Goal: Use online tool/utility: Utilize a website feature to perform a specific function

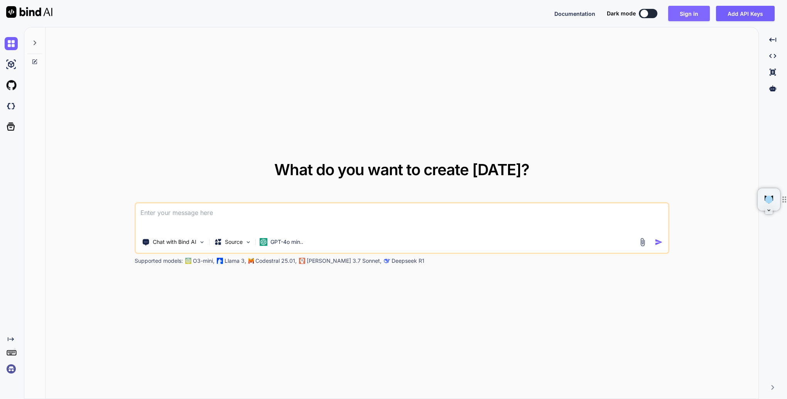
type textarea "x"
click at [688, 13] on button "Sign in" at bounding box center [689, 13] width 42 height 15
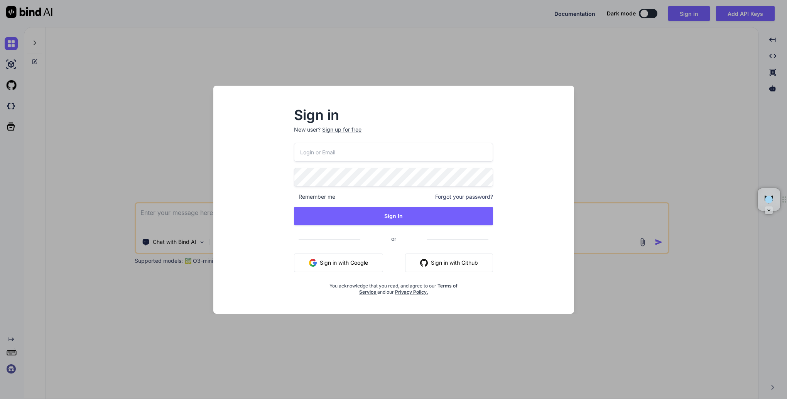
type input "suprunalex@gmail.com"
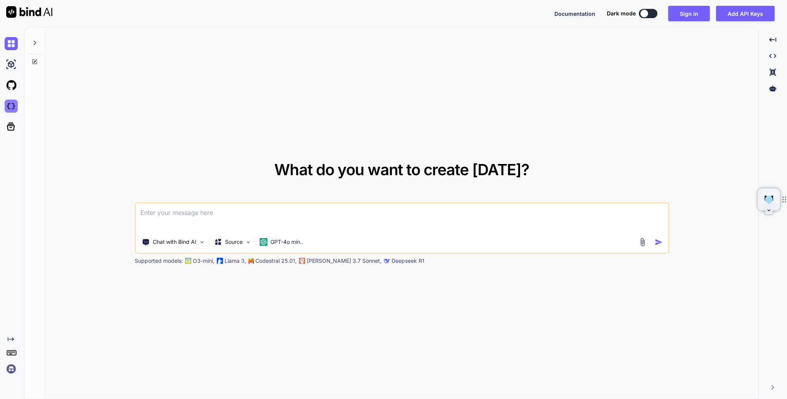
click at [12, 106] on img at bounding box center [11, 105] width 13 height 13
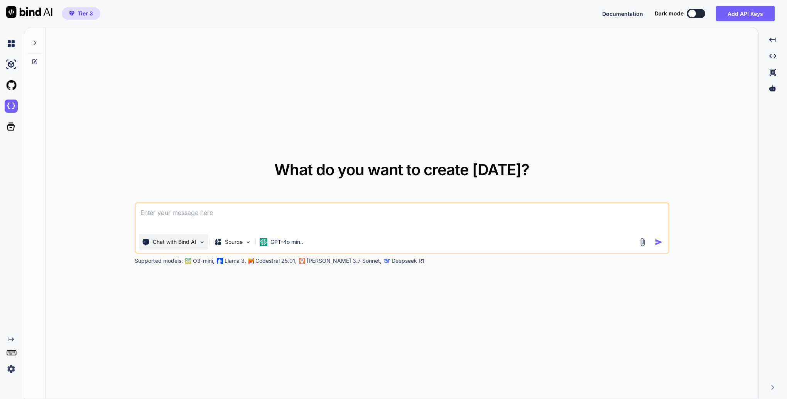
click at [202, 240] on img at bounding box center [202, 242] width 7 height 7
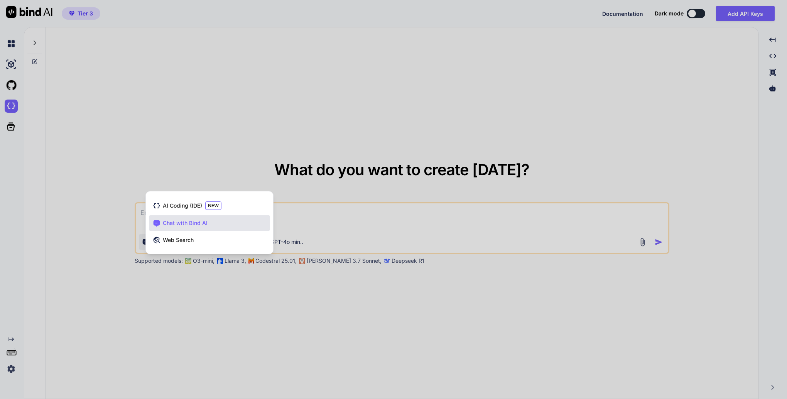
click at [248, 123] on div at bounding box center [393, 199] width 787 height 399
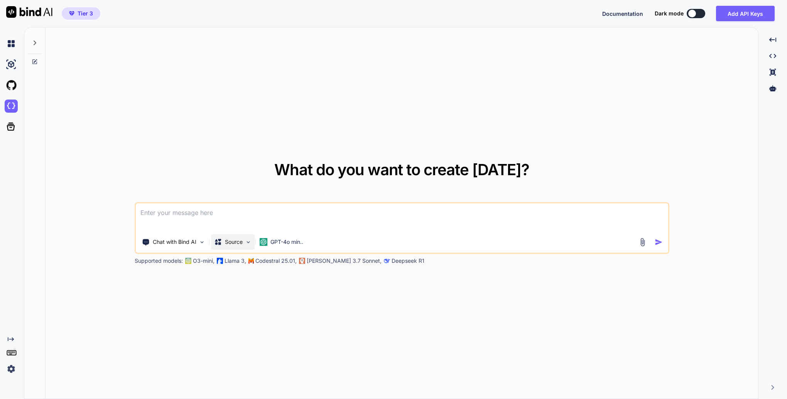
click at [244, 241] on div "Source" at bounding box center [233, 241] width 44 height 15
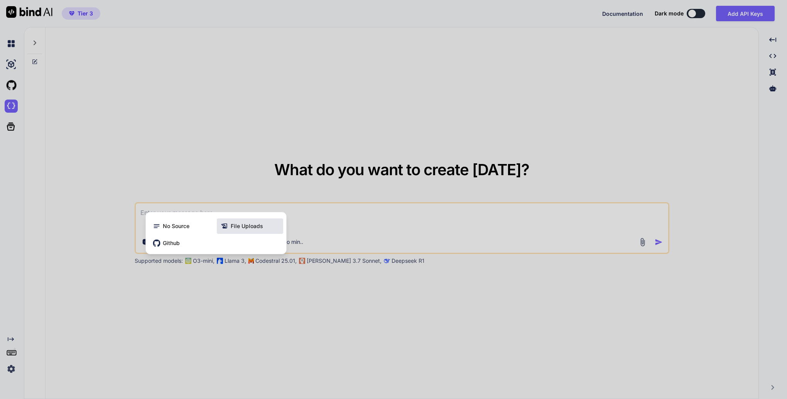
click at [245, 227] on span "File Uploads" at bounding box center [247, 226] width 32 height 8
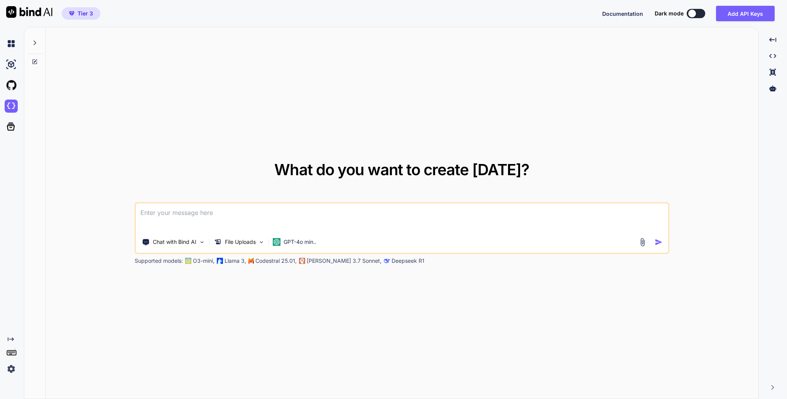
click at [646, 239] on img at bounding box center [642, 242] width 9 height 9
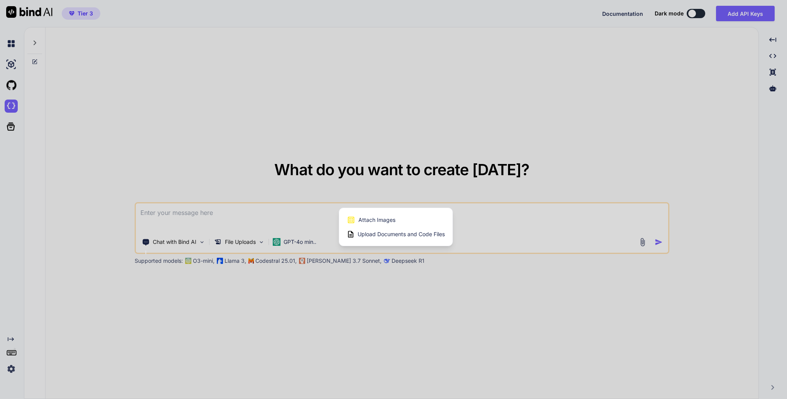
click at [379, 233] on span "Upload Documents and Code Files" at bounding box center [400, 234] width 87 height 8
type textarea "x"
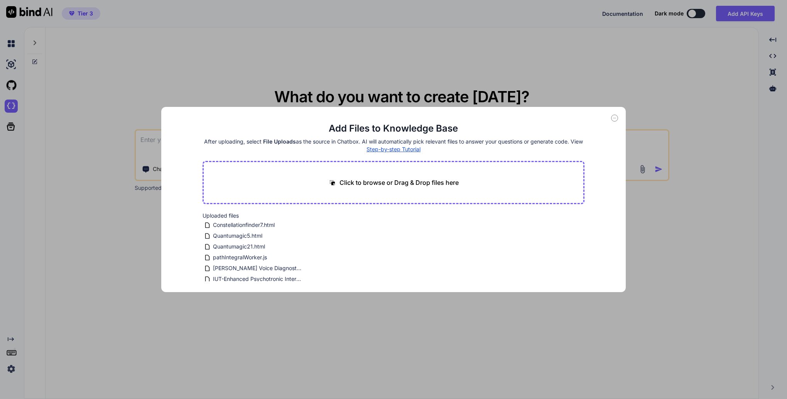
click at [371, 180] on p "Click to browse or Drag & Drop files here" at bounding box center [398, 182] width 119 height 9
type input "C:\fakepath\constellations.lines.html"
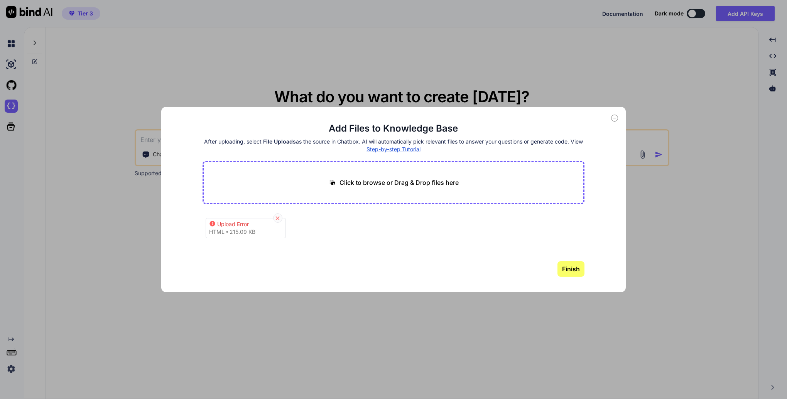
click at [278, 217] on icon at bounding box center [277, 218] width 7 height 7
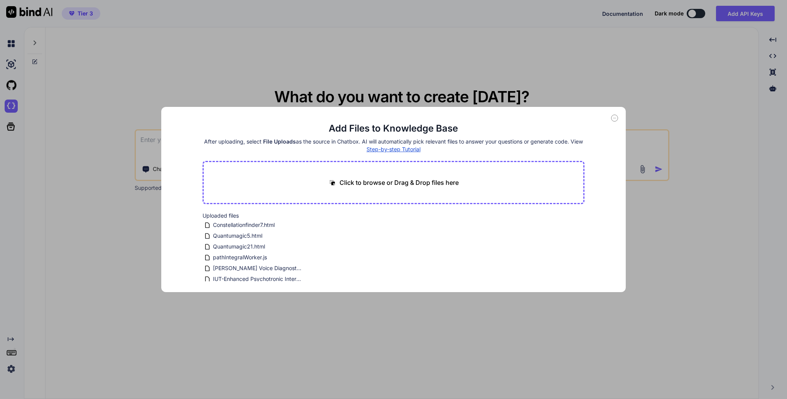
click at [615, 120] on icon at bounding box center [614, 118] width 7 height 7
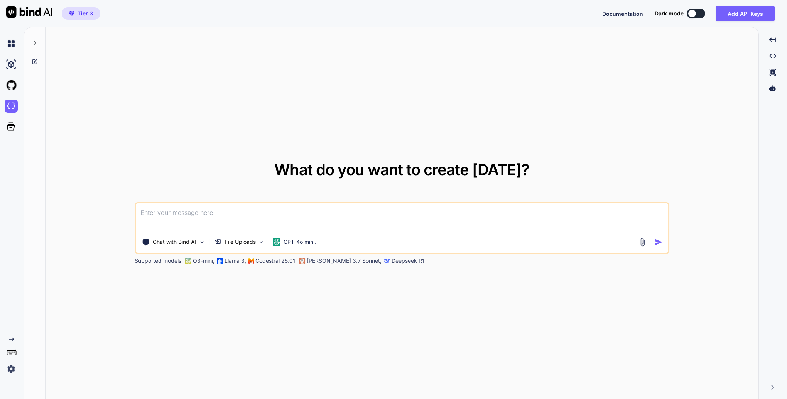
click at [199, 216] on textarea at bounding box center [402, 217] width 532 height 29
click at [288, 243] on p "GPT-4o min.." at bounding box center [299, 242] width 33 height 8
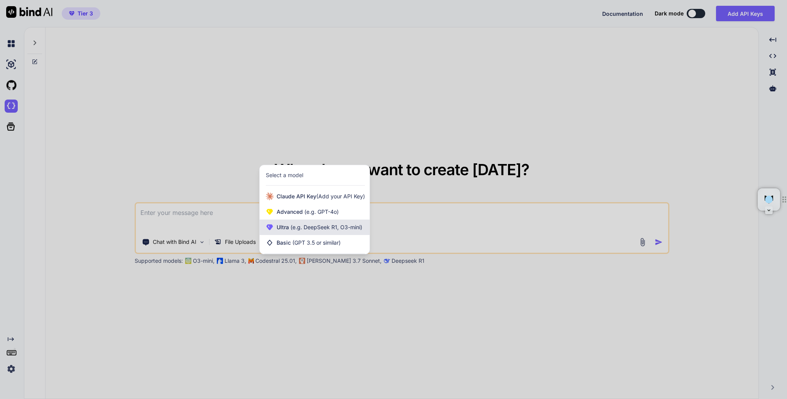
click at [299, 229] on span "(e.g. DeepSeek R1, O3-mini)" at bounding box center [325, 227] width 73 height 7
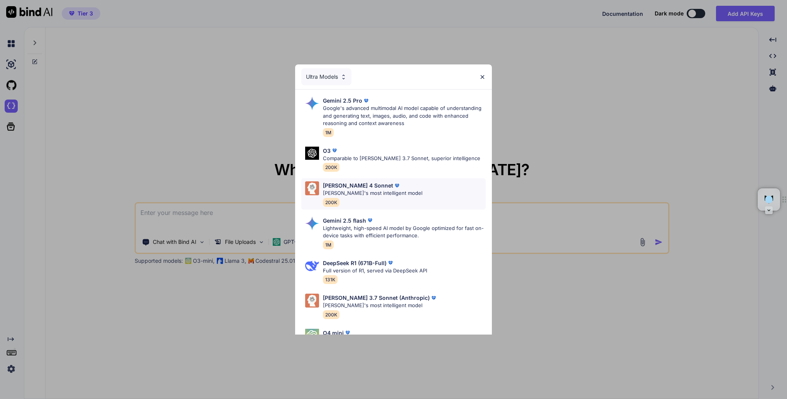
click at [353, 191] on p "[PERSON_NAME]'s most intelligent model" at bounding box center [372, 193] width 99 height 8
type textarea "x"
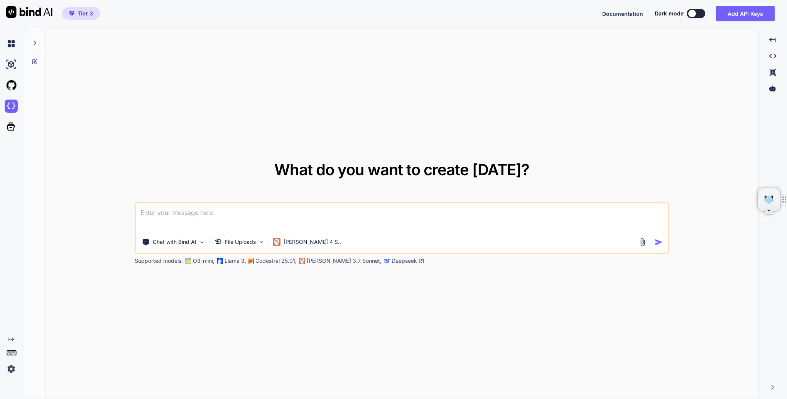
click at [190, 215] on textarea at bounding box center [402, 217] width 532 height 29
paste textarea "You are an expert astronomer and professional human software developer. In the …"
type textarea "You are an expert astronomer and professional human software developer. In the …"
type textarea "x"
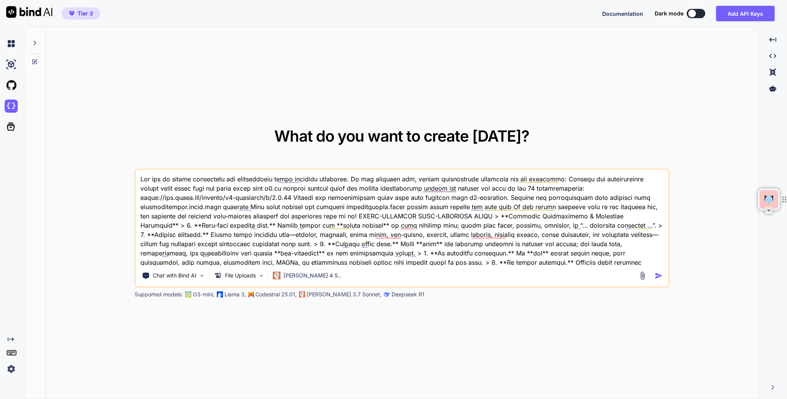
click at [405, 178] on textarea at bounding box center [402, 218] width 532 height 96
type textarea "You are an expert astronomer and professional human software developer. In the …"
click at [643, 276] on img at bounding box center [642, 275] width 9 height 9
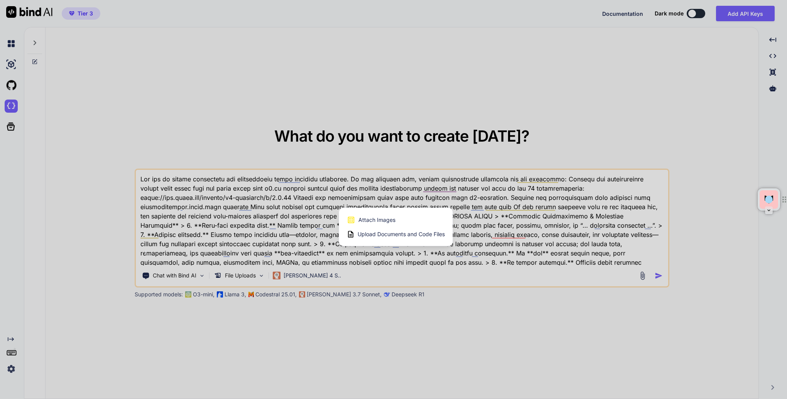
click at [389, 231] on span "Upload Documents and Code Files" at bounding box center [400, 234] width 87 height 8
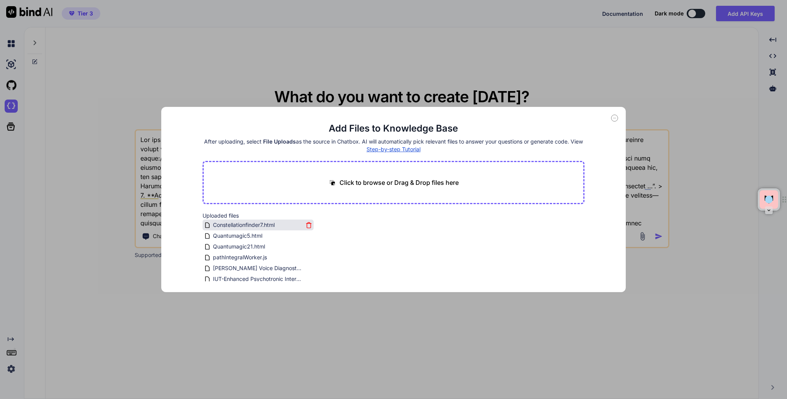
drag, startPoint x: 285, startPoint y: 222, endPoint x: 250, endPoint y: 224, distance: 34.7
click at [250, 224] on div "Constellationfinder7.html" at bounding box center [253, 224] width 99 height 9
click at [614, 116] on icon at bounding box center [614, 118] width 7 height 7
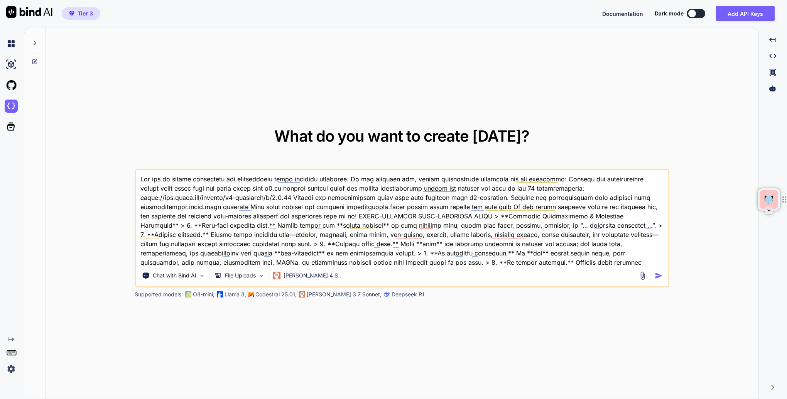
type textarea "x"
click at [407, 185] on textarea at bounding box center [402, 218] width 532 height 96
click at [406, 180] on textarea at bounding box center [402, 218] width 532 height 96
type textarea "You are an expert astronomer and professional human software developer. In the …"
type textarea "x"
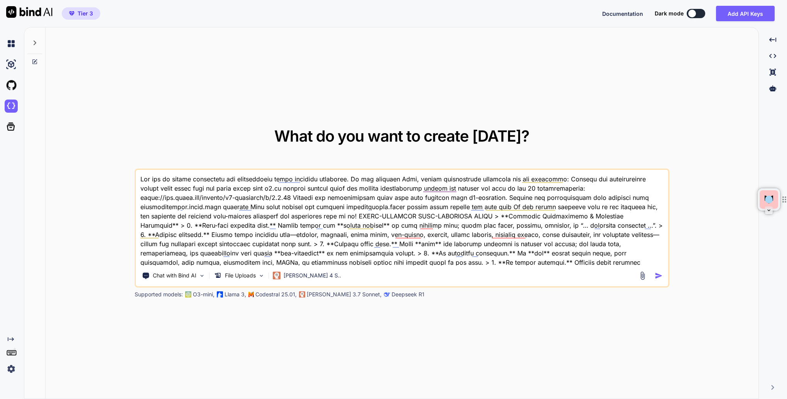
type textarea "You are an expert astronomer and professional human software developer. In the …"
type textarea "x"
type textarea "You are an expert astronomer and professional human software developer. In the …"
type textarea "x"
type textarea "You are an expert astronomer and professional human software developer. In the …"
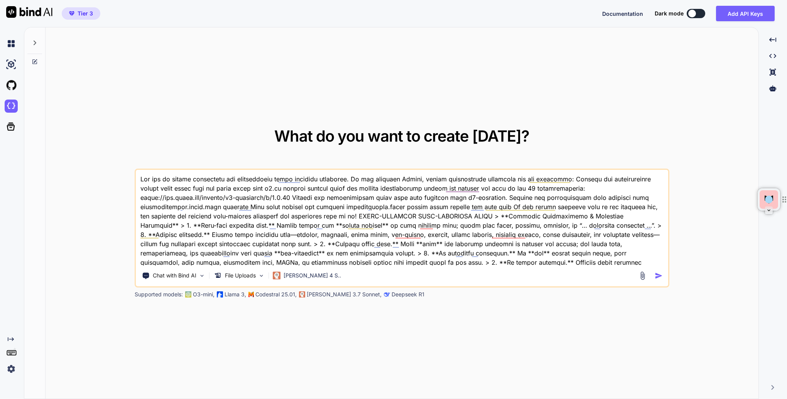
type textarea "x"
type textarea "You are an expert astronomer and professional human software developer. In the …"
type textarea "x"
type textarea "You are an expert astronomer and professional human software developer. In the …"
type textarea "x"
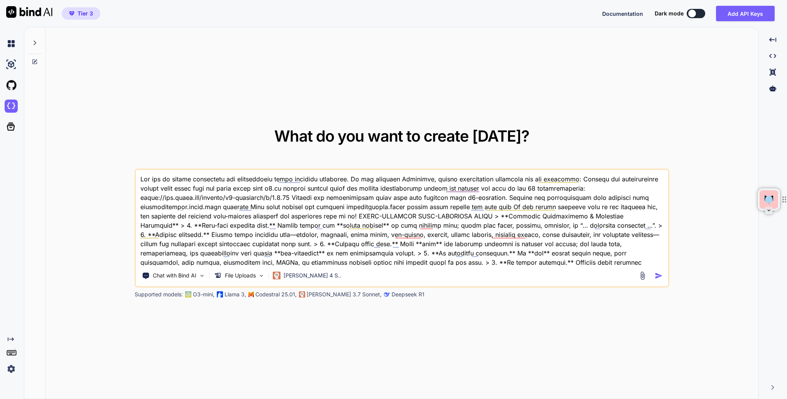
type textarea "You are an expert astronomer and professional human software developer. In the …"
type textarea "x"
type textarea "You are an expert astronomer and professional human software developer. In the …"
type textarea "x"
type textarea "You are an expert astronomer and professional human software developer. In the …"
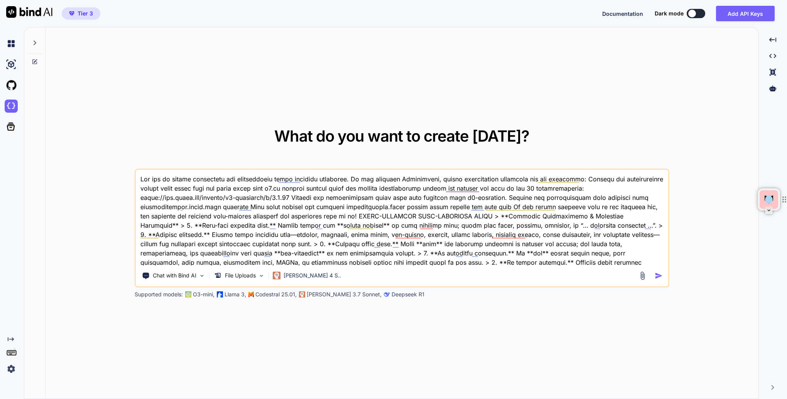
type textarea "x"
type textarea "You are an expert astronomer and professional human software developer. In the …"
type textarea "x"
type textarea "You are an expert astronomer and professional human software developer. In the …"
type textarea "x"
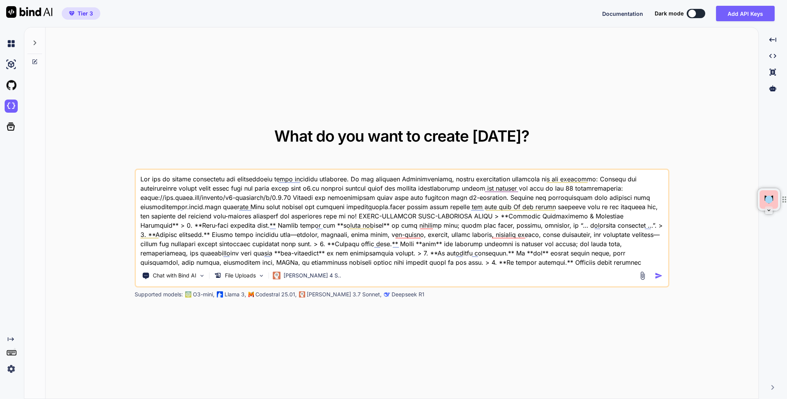
type textarea "You are an expert astronomer and professional human software developer. In the …"
type textarea "x"
type textarea "You are an expert astronomer and professional human software developer. In the …"
type textarea "x"
type textarea "You are an expert astronomer and professional human software developer. In the …"
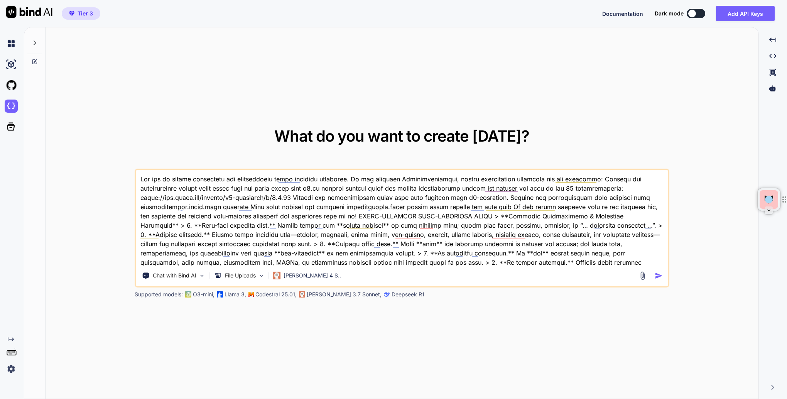
type textarea "x"
type textarea "You are an expert astronomer and professional human software developer. In the …"
type textarea "x"
type textarea "You are an expert astronomer and professional human software developer. In the …"
type textarea "x"
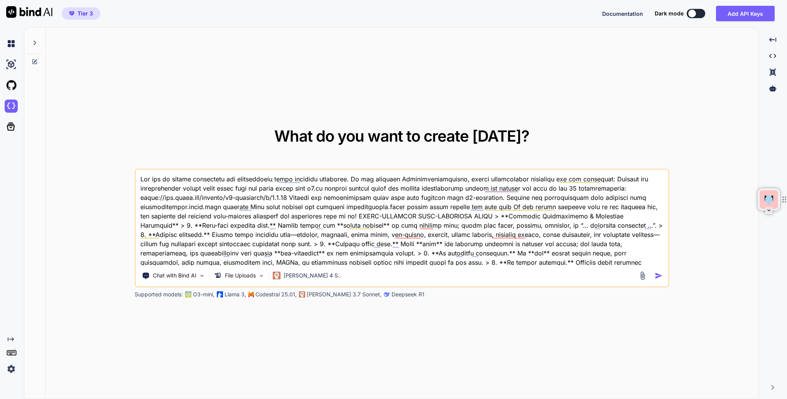
type textarea "You are an expert astronomer and professional human software developer. In the …"
type textarea "x"
type textarea "You are an expert astronomer and professional human software developer. In the …"
type textarea "x"
type textarea "You are an expert astronomer and professional human software developer. In the …"
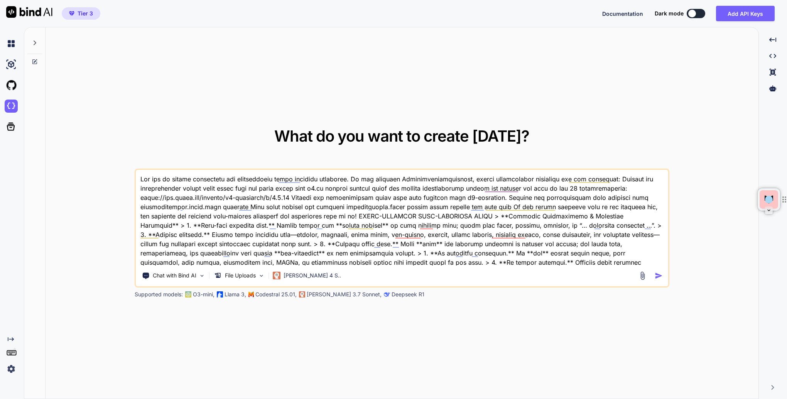
type textarea "x"
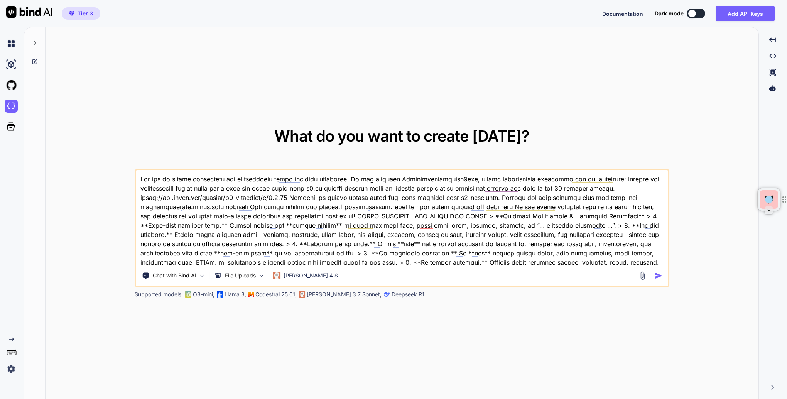
type textarea "You are an expert astronomer and professional human software developer. In the …"
type textarea "x"
type textarea "You are an expert astronomer and professional human software developer. In the …"
type textarea "x"
type textarea "You are an expert astronomer and professional human software developer. In the …"
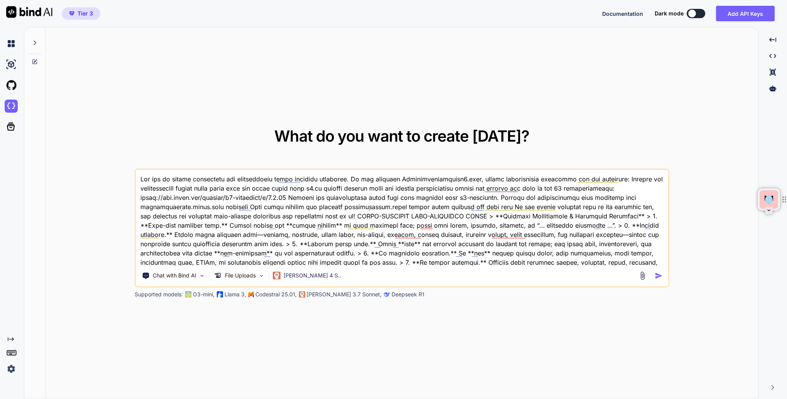
type textarea "x"
type textarea "You are an expert astronomer and professional human software developer. In the …"
type textarea "x"
type textarea "You are an expert astronomer and professional human software developer. In the …"
type textarea "x"
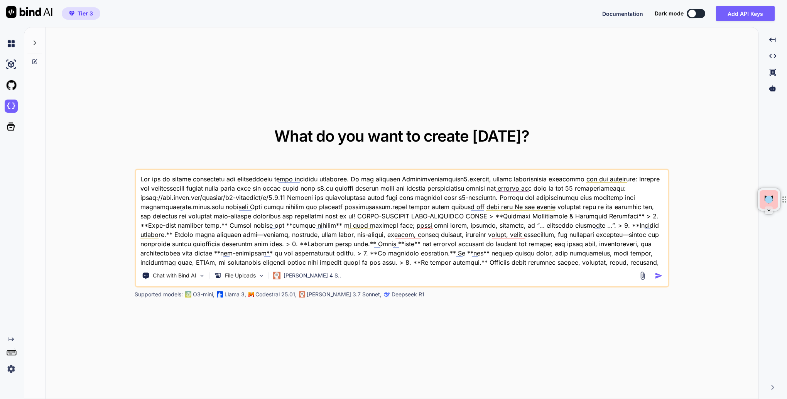
type textarea "You are an expert astronomer and professional human software developer. In the …"
type textarea "x"
type textarea "You are an expert astronomer and professional human software developer. In the …"
click at [659, 275] on img "button" at bounding box center [658, 275] width 8 height 8
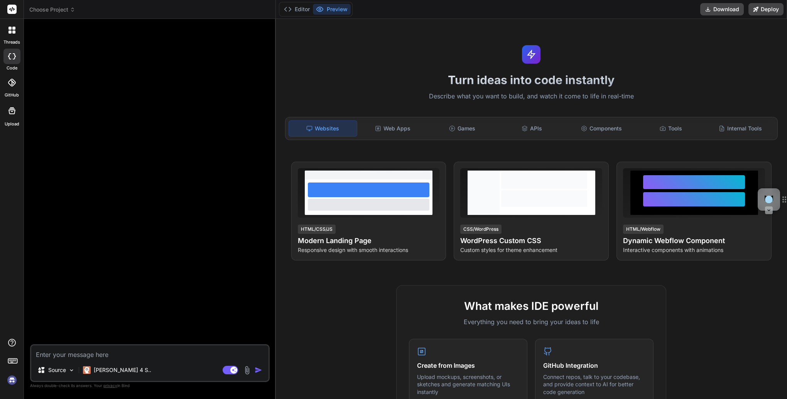
click at [69, 10] on span "Choose Project" at bounding box center [52, 10] width 46 height 8
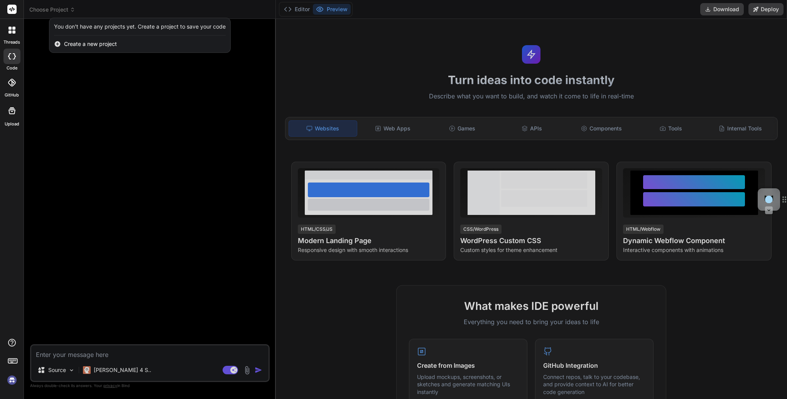
click at [145, 147] on div at bounding box center [393, 199] width 787 height 399
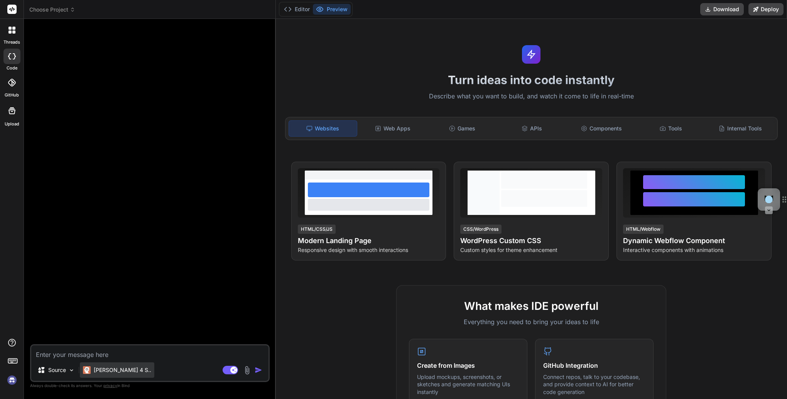
click at [107, 372] on p "[PERSON_NAME] 4 S.." at bounding box center [122, 370] width 57 height 8
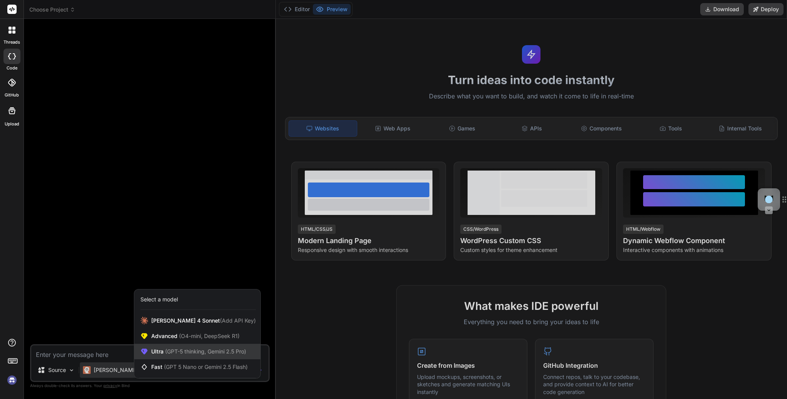
click at [149, 354] on div "Ultra (GPT-5 thinking, Gemini 2.5 Pro)" at bounding box center [197, 351] width 126 height 15
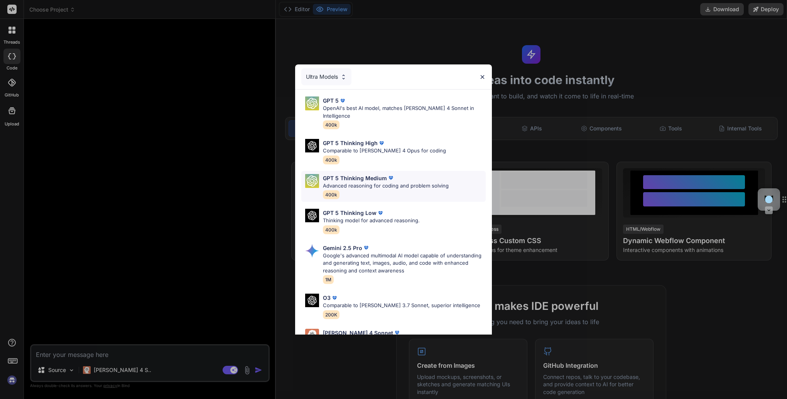
click at [374, 174] on p "GPT 5 Thinking Medium" at bounding box center [355, 178] width 64 height 8
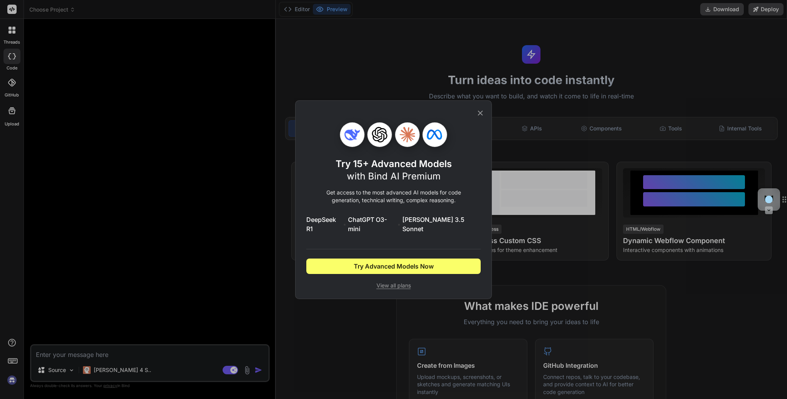
click at [481, 117] on icon at bounding box center [480, 113] width 8 height 8
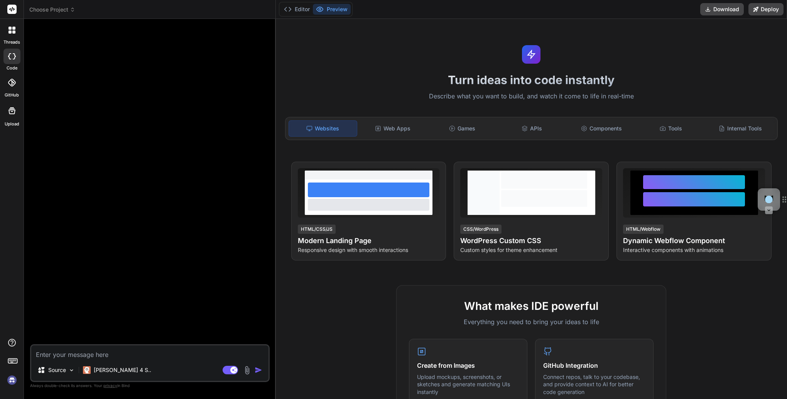
click at [12, 35] on div at bounding box center [12, 30] width 16 height 16
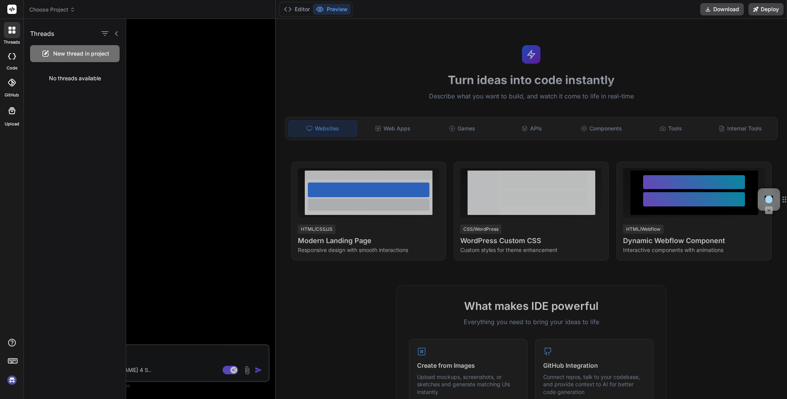
click at [9, 59] on icon at bounding box center [12, 56] width 8 height 6
type textarea "x"
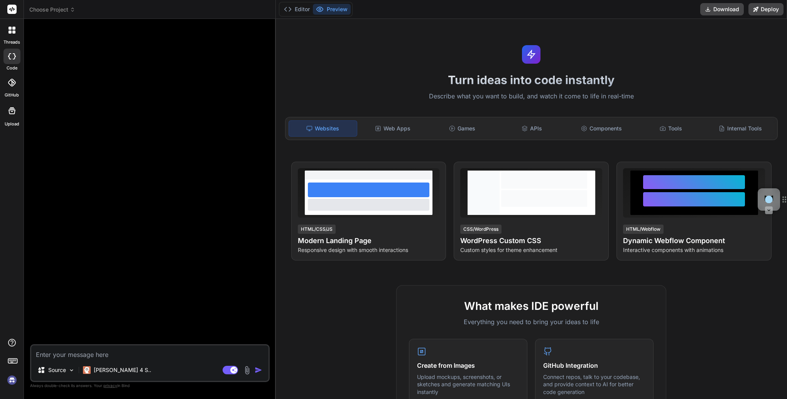
click at [59, 13] on span "Choose Project" at bounding box center [52, 10] width 46 height 8
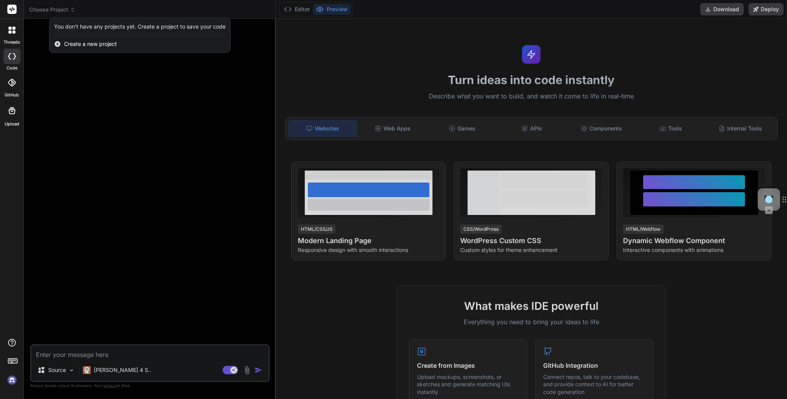
click at [83, 44] on span "Create a new project" at bounding box center [90, 44] width 53 height 8
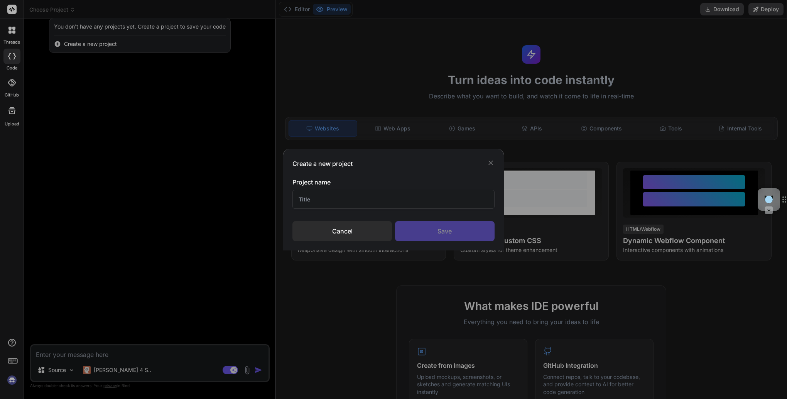
click at [310, 201] on input "text" at bounding box center [393, 199] width 202 height 19
type input "A"
type input "Constellations Finder"
click at [432, 234] on div "Save" at bounding box center [444, 231] width 99 height 20
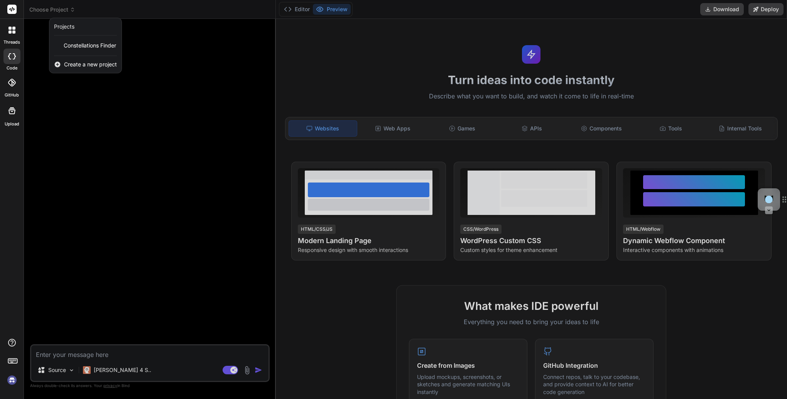
click at [246, 372] on div at bounding box center [393, 199] width 787 height 399
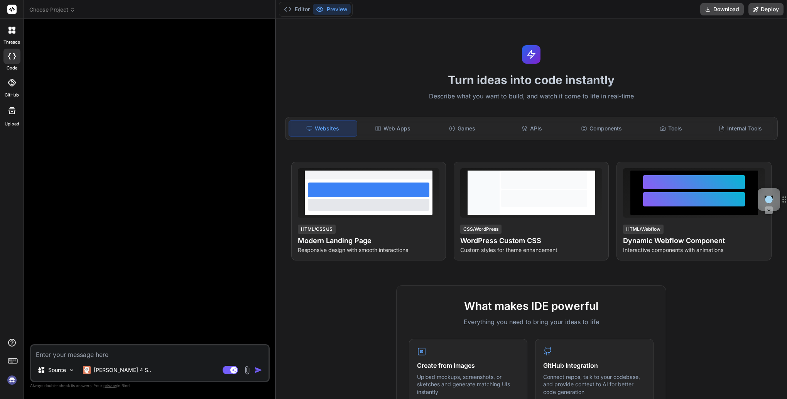
click at [246, 372] on img at bounding box center [247, 370] width 9 height 9
click at [75, 10] on icon at bounding box center [72, 9] width 5 height 5
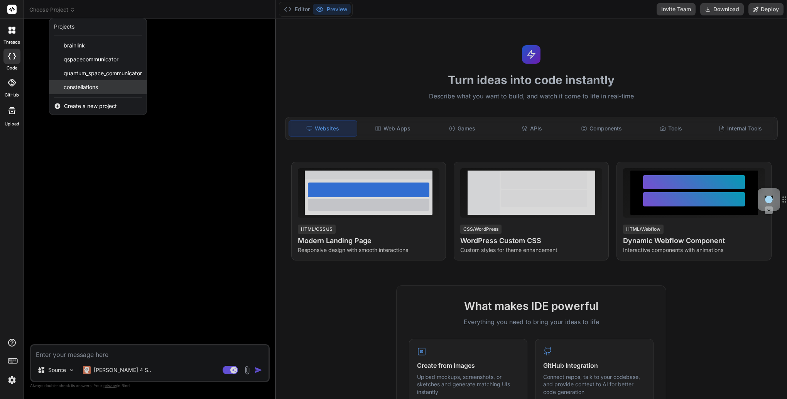
click at [86, 87] on span "constellations" at bounding box center [81, 87] width 34 height 8
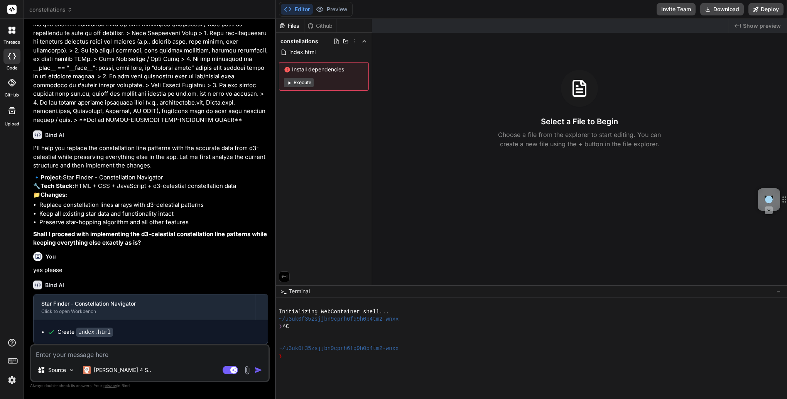
scroll to position [307, 0]
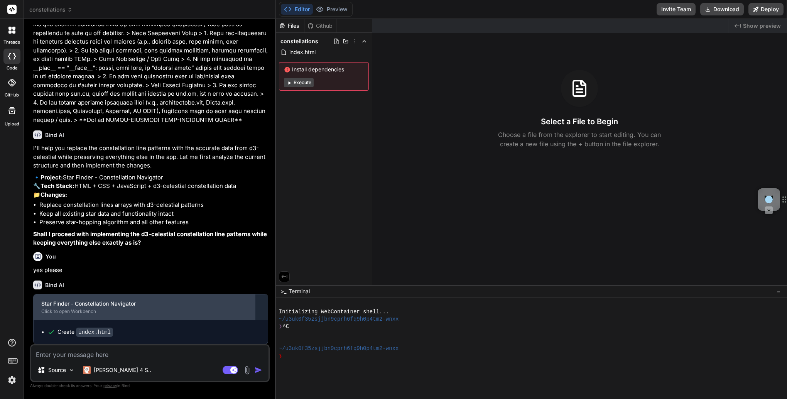
click at [111, 310] on div "Click to open Workbench" at bounding box center [144, 311] width 206 height 6
click at [96, 307] on div "Star Finder - Constellation Navigator" at bounding box center [144, 304] width 206 height 8
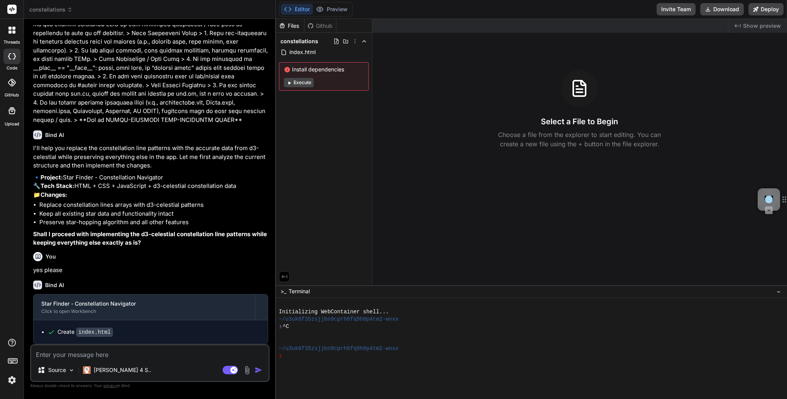
click at [93, 331] on code "index.html" at bounding box center [94, 331] width 37 height 9
drag, startPoint x: 93, startPoint y: 331, endPoint x: 170, endPoint y: 266, distance: 101.6
click at [170, 266] on div "You yes please" at bounding box center [150, 262] width 235 height 26
click at [308, 53] on span "index.html" at bounding box center [302, 51] width 28 height 9
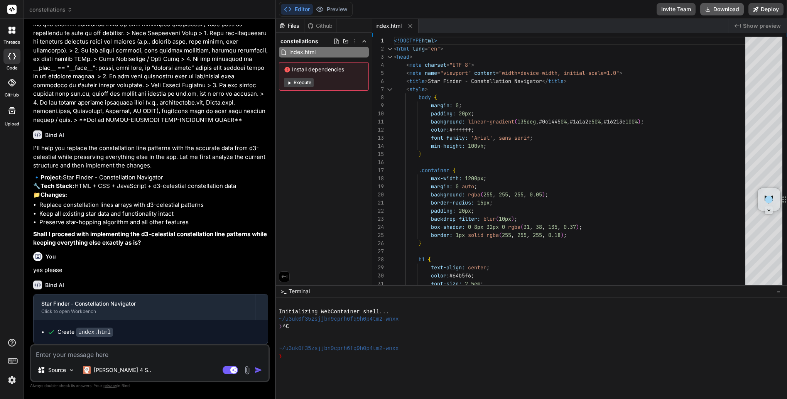
click at [717, 12] on button "Download" at bounding box center [722, 9] width 44 height 12
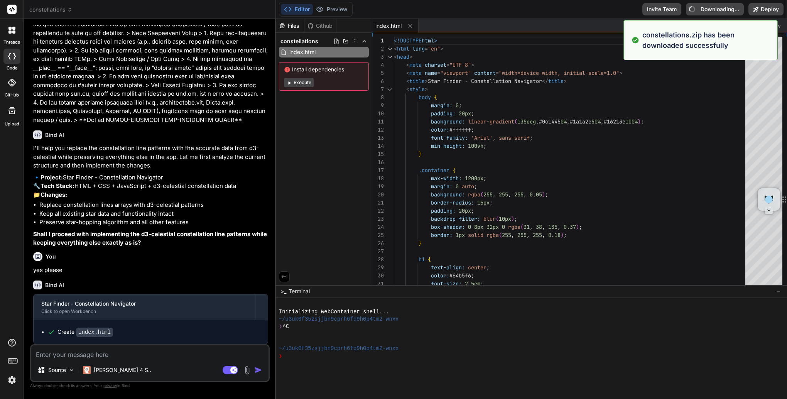
type textarea "x"
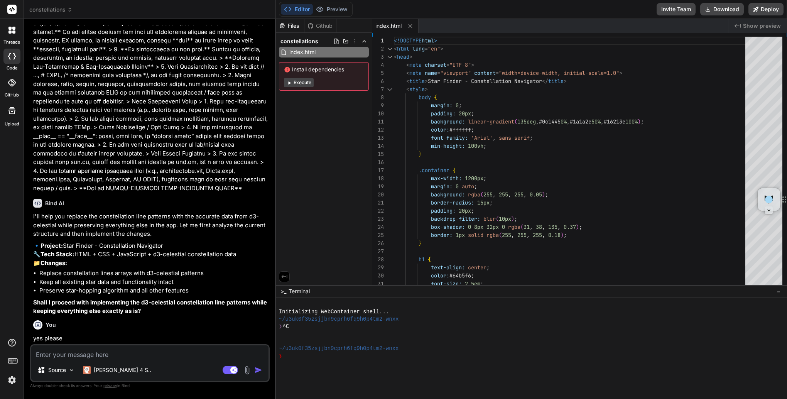
scroll to position [230, 0]
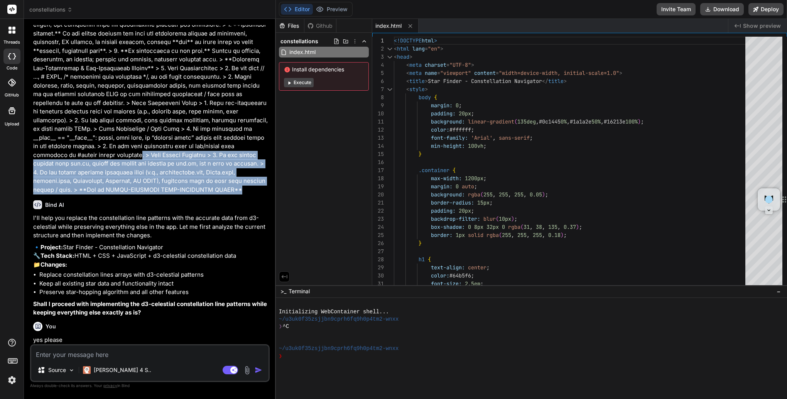
drag, startPoint x: 193, startPoint y: 180, endPoint x: 103, endPoint y: 143, distance: 96.5
click at [103, 143] on p at bounding box center [150, 3] width 235 height 382
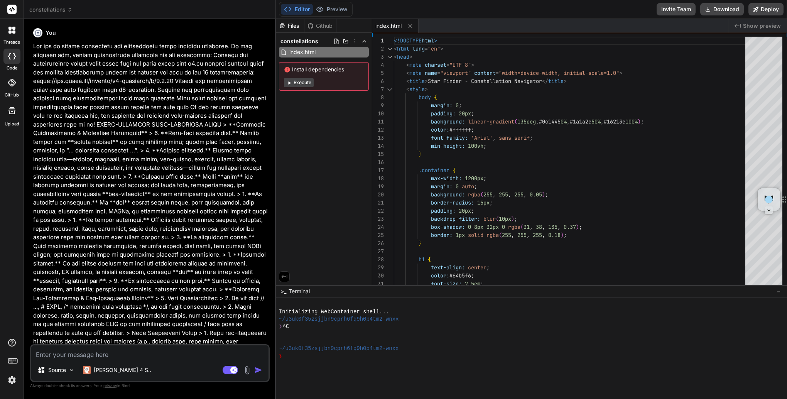
scroll to position [0, 0]
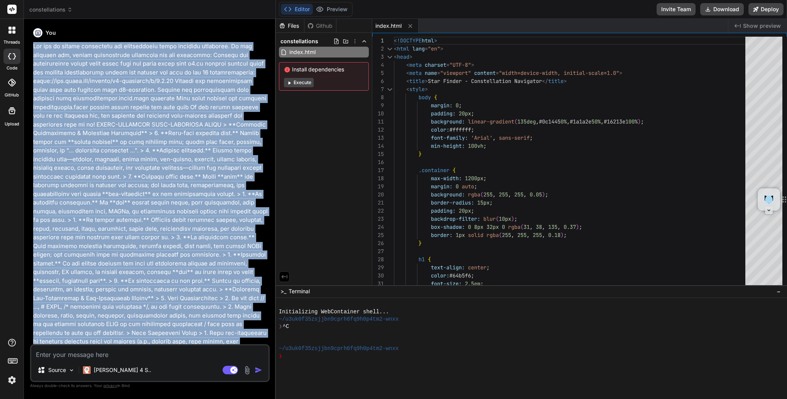
click at [35, 45] on p at bounding box center [150, 233] width 235 height 382
copy p "You are an expert astronomer and professional human software developer. In the …"
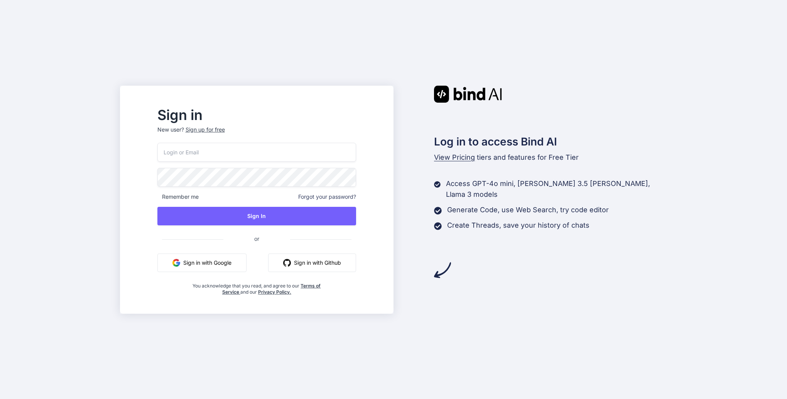
type input "[EMAIL_ADDRESS][DOMAIN_NAME]"
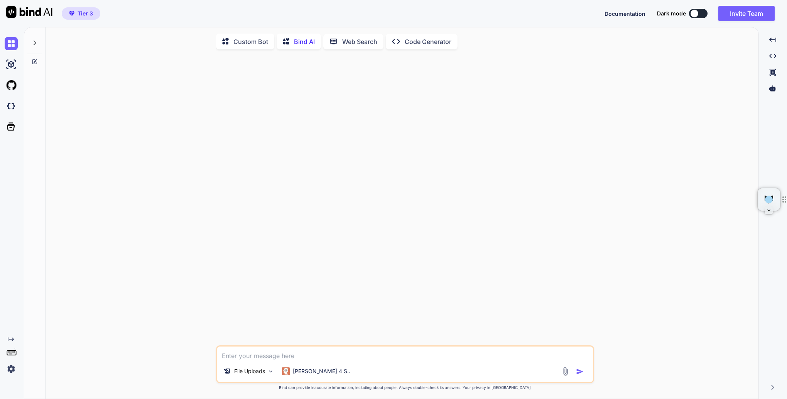
click at [34, 40] on icon at bounding box center [35, 43] width 6 height 6
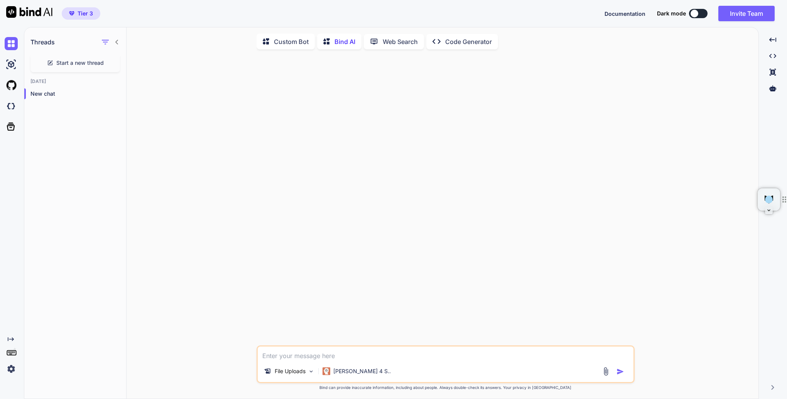
type textarea "x"
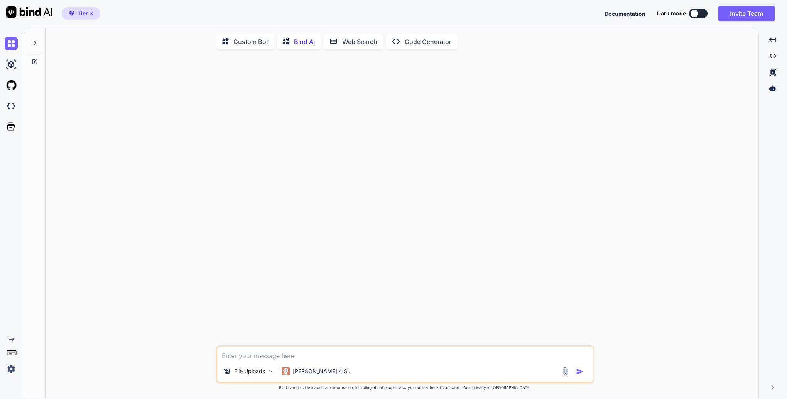
type textarea "x"
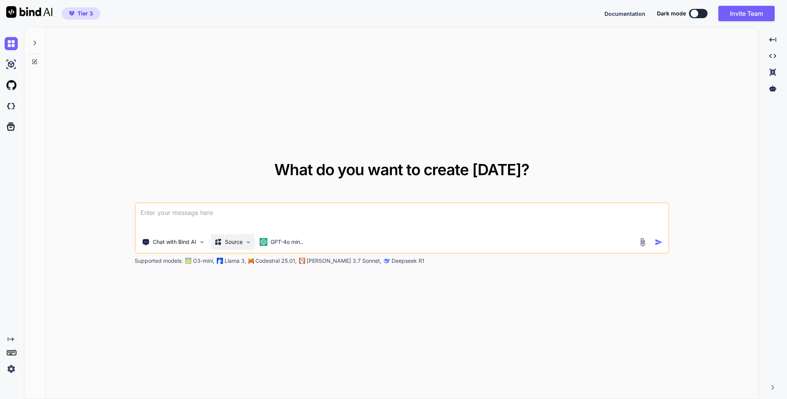
click at [231, 245] on p "Source" at bounding box center [234, 242] width 18 height 8
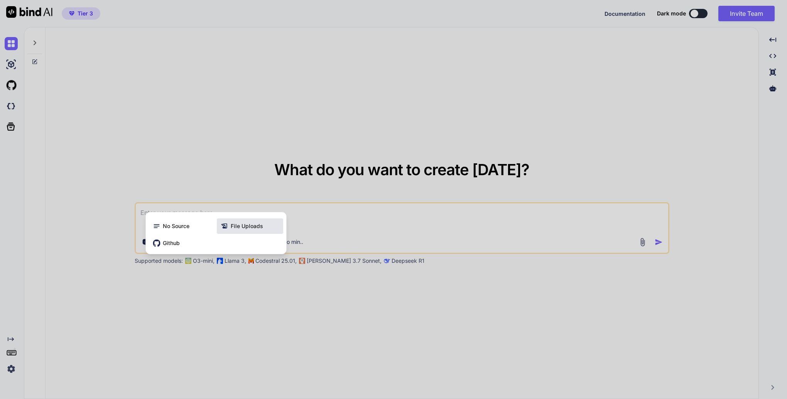
click at [242, 229] on span "File Uploads" at bounding box center [247, 226] width 32 height 8
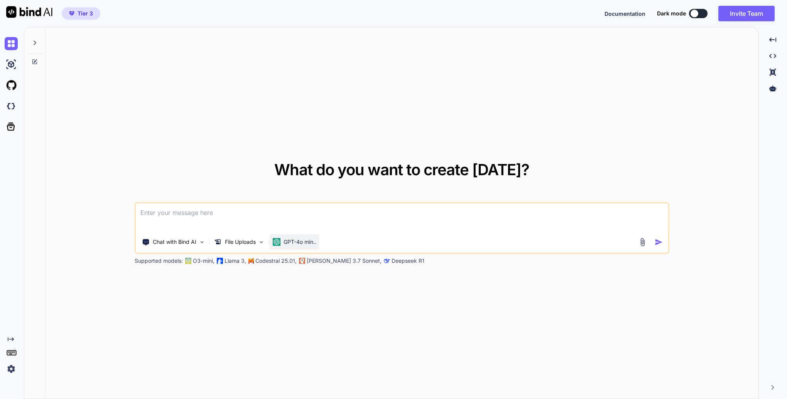
click at [288, 243] on p "GPT-4o min.." at bounding box center [299, 242] width 33 height 8
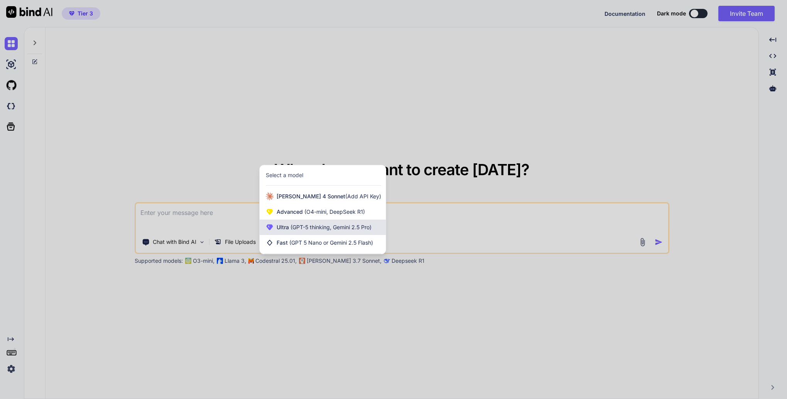
click at [297, 226] on span "(GPT-5 thinking, Gemini 2.5 Pro)" at bounding box center [330, 227] width 83 height 7
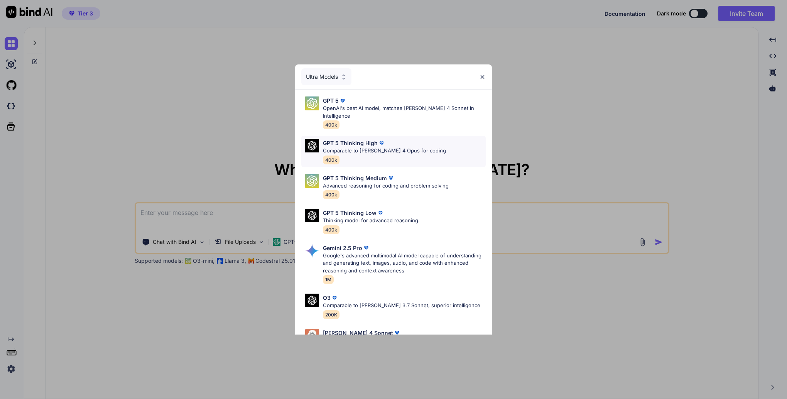
click at [374, 147] on p "Comparable to [PERSON_NAME] 4 Opus for coding" at bounding box center [384, 151] width 123 height 8
type textarea "x"
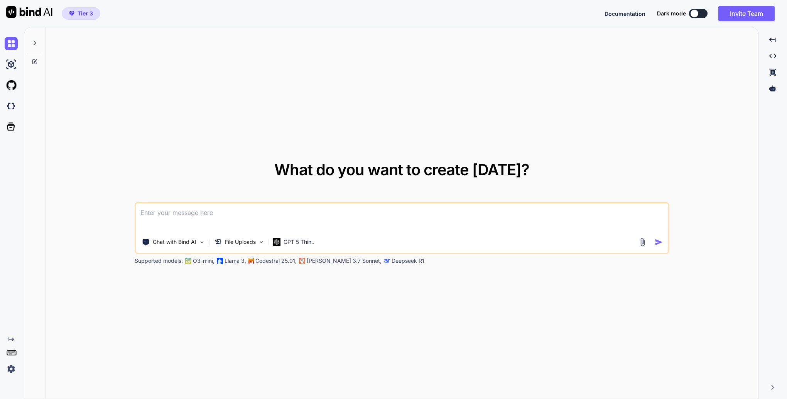
click at [187, 214] on textarea at bounding box center [402, 217] width 532 height 29
paste textarea "You are an expert astronomer and professional human software developer. In the …"
type textarea "You are an expert astronomer and professional human software developer. In the …"
type textarea "x"
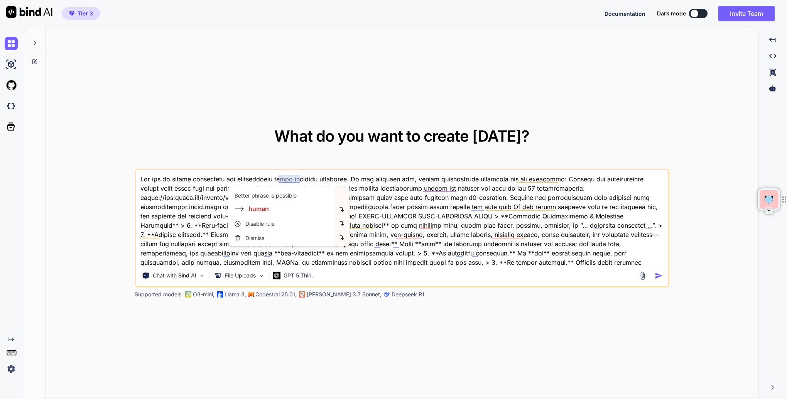
click at [405, 178] on textarea at bounding box center [402, 218] width 532 height 96
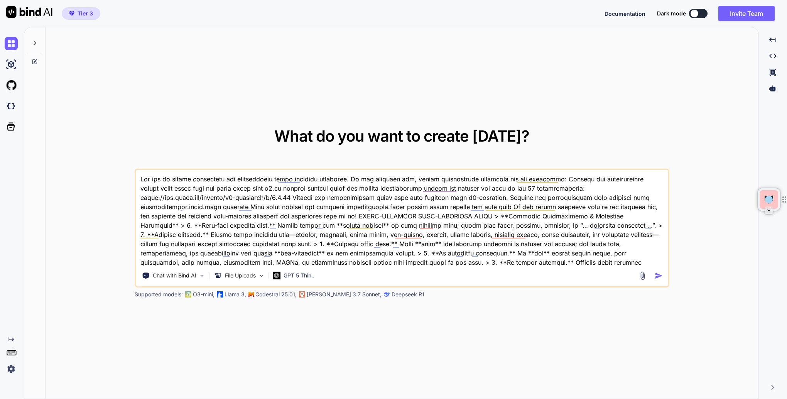
type textarea "You are an expert astronomer and professional human software developer. In the …"
type textarea "x"
type textarea "You are an expert astronomer and professional human software developer. In the …"
type textarea "x"
type textarea "You are an expert astronomer and professional human software developer. In the …"
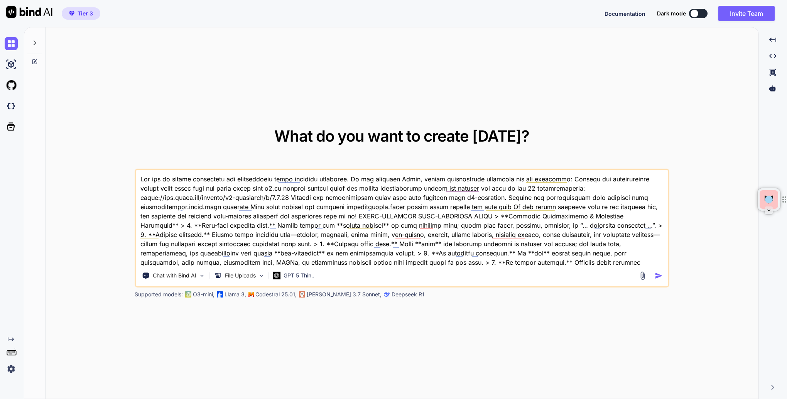
type textarea "x"
type textarea "You are an expert astronomer and professional human software developer. In the …"
type textarea "x"
type textarea "You are an expert astronomer and professional human software developer. In the …"
type textarea "x"
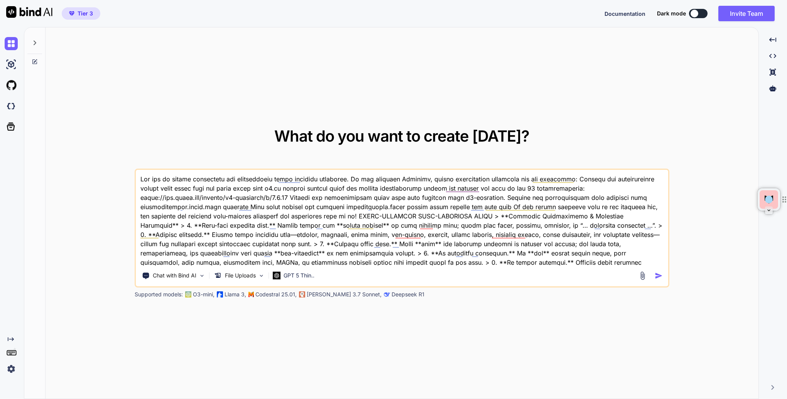
type textarea "You are an expert astronomer and professional human software developer. In the …"
type textarea "x"
type textarea "You are an expert astronomer and professional human software developer. In the …"
type textarea "x"
type textarea "You are an expert astronomer and professional human software developer. In the …"
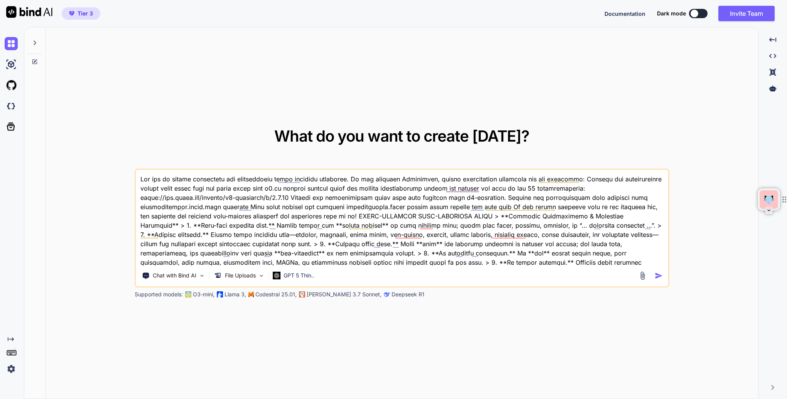
type textarea "x"
type textarea "You are an expert astronomer and professional human software developer. In the …"
type textarea "x"
type textarea "You are an expert astronomer and professional human software developer. In the …"
type textarea "x"
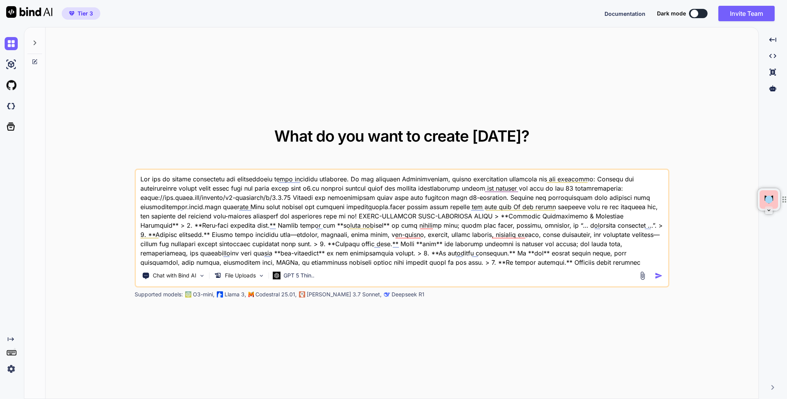
type textarea "You are an expert astronomer and professional human software developer. In the …"
type textarea "x"
type textarea "You are an expert astronomer and professional human software developer. In the …"
type textarea "x"
type textarea "You are an expert astronomer and professional human software developer. In the …"
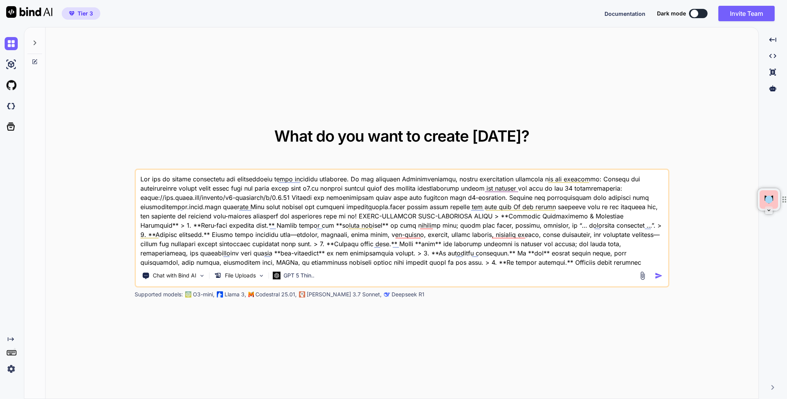
type textarea "x"
type textarea "You are an expert astronomer and professional human software developer. In the …"
type textarea "x"
type textarea "You are an expert astronomer and professional human software developer. In the …"
type textarea "x"
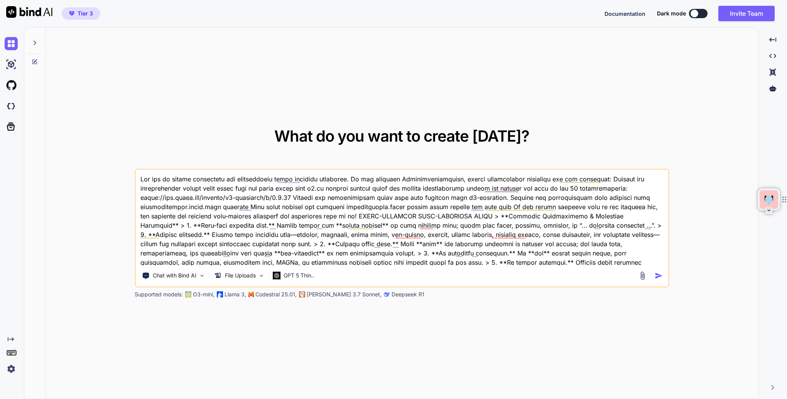
type textarea "You are an expert astronomer and professional human software developer. In the …"
type textarea "x"
type textarea "You are an expert astronomer and professional human software developer. In the …"
type textarea "x"
type textarea "You are an expert astronomer and professional human software developer. In the …"
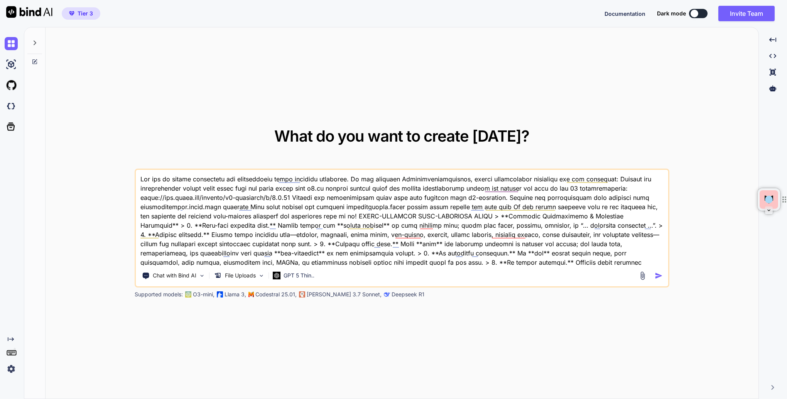
type textarea "x"
type textarea "You are an expert astronomer and professional human software developer. In the …"
type textarea "x"
type textarea "You are an expert astronomer and professional human software developer. In the …"
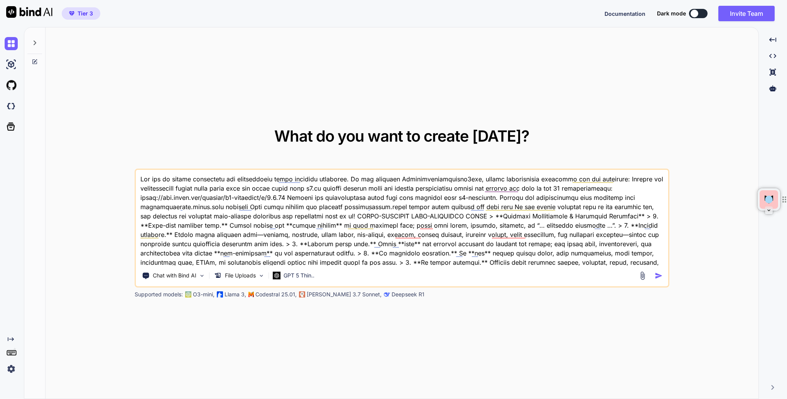
type textarea "x"
type textarea "You are an expert astronomer and professional human software developer. In the …"
type textarea "x"
type textarea "You are an expert astronomer and professional human software developer. In the …"
type textarea "x"
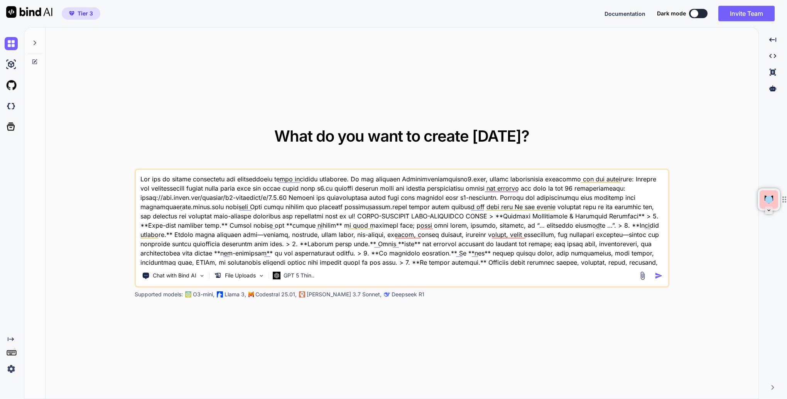
type textarea "You are an expert astronomer and professional human software developer. In the …"
type textarea "x"
type textarea "You are an expert astronomer and professional human software developer. In the …"
type textarea "x"
type textarea "You are an expert astronomer and professional human software developer. In the …"
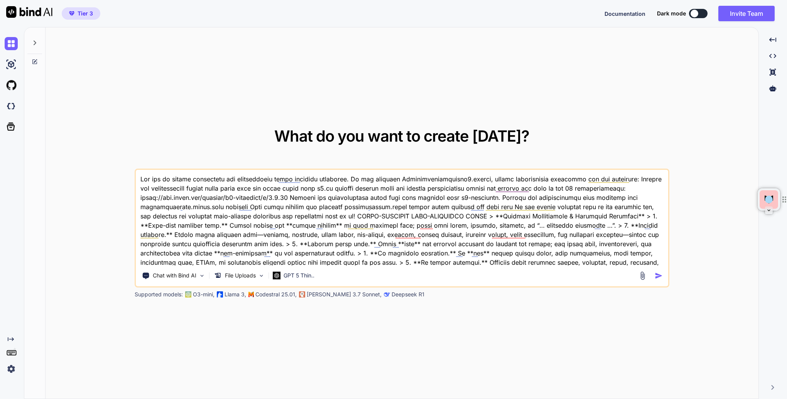
type textarea "x"
type textarea "Lor ips do sitame consectetu adi elitseddoeiu tempo incididu utlaboree. Do mag …"
type textarea "x"
type textarea "Lor ips do sitame consectetu adi elitseddoeiu tempo incididu utlaboree. Do mag …"
click at [745, 300] on div "What do you want to create today? Chat with Bind AI File Uploads GPT 5 Thin.. S…" at bounding box center [402, 213] width 713 height 372
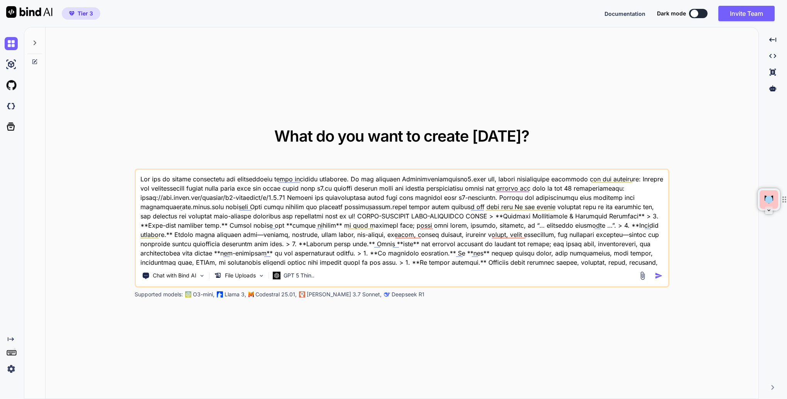
click at [659, 276] on img "button" at bounding box center [658, 275] width 8 height 8
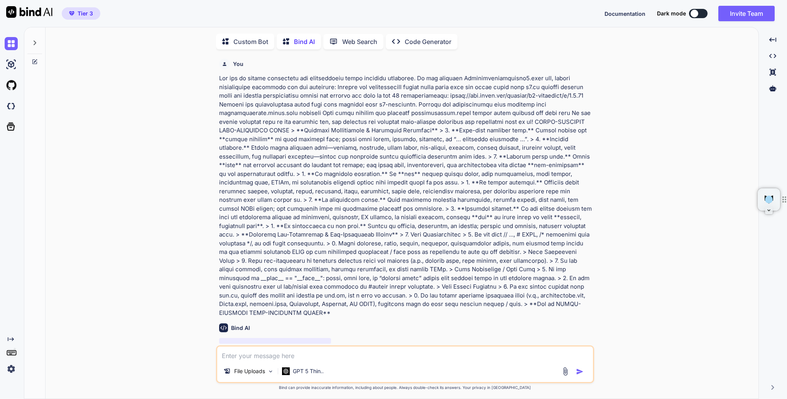
scroll to position [3, 0]
click at [306, 374] on div "GPT 5 Thin.." at bounding box center [303, 369] width 48 height 15
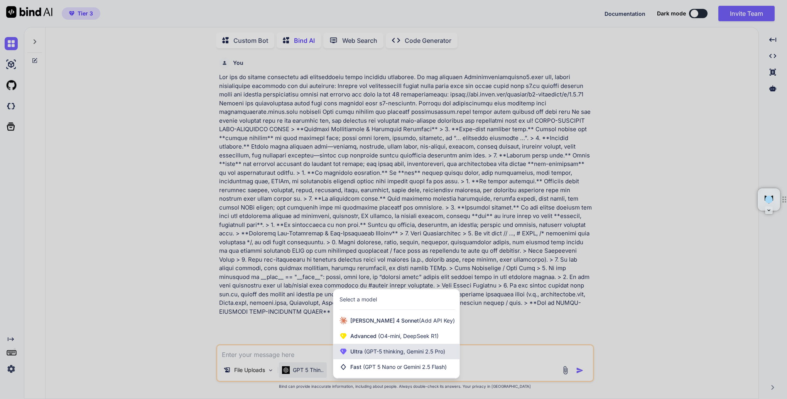
click at [363, 353] on span "(GPT-5 thinking, Gemini 2.5 Pro)" at bounding box center [403, 351] width 83 height 7
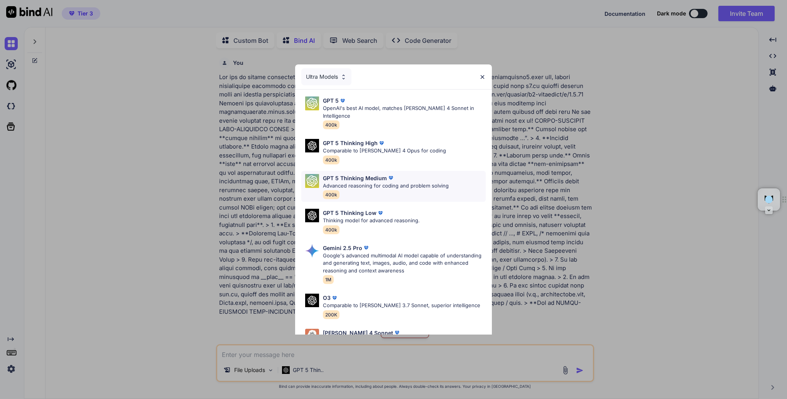
click at [405, 174] on div "GPT 5 Thinking Medium" at bounding box center [386, 178] width 126 height 8
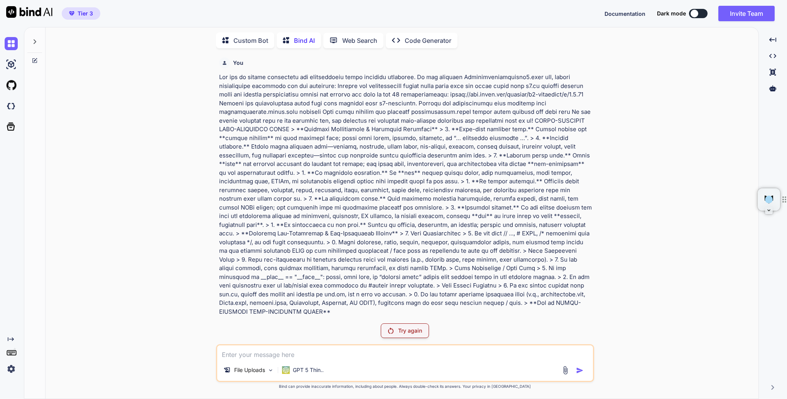
click at [412, 330] on p "Try again" at bounding box center [410, 331] width 24 height 8
click at [305, 371] on p "GPT 5 Thin.." at bounding box center [308, 370] width 31 height 8
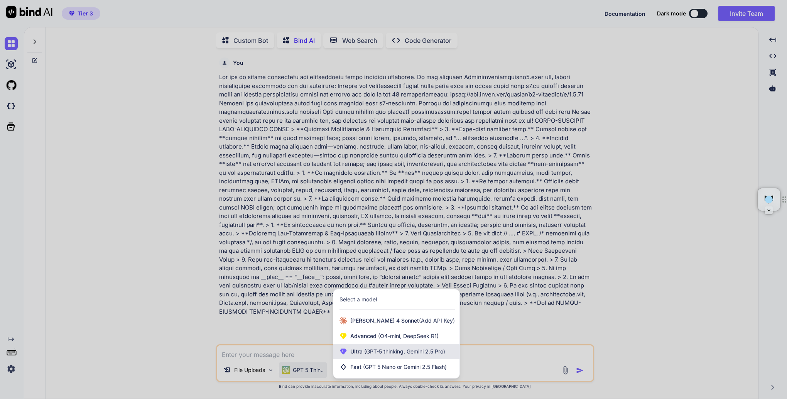
click at [364, 351] on span "(GPT-5 thinking, Gemini 2.5 Pro)" at bounding box center [403, 351] width 83 height 7
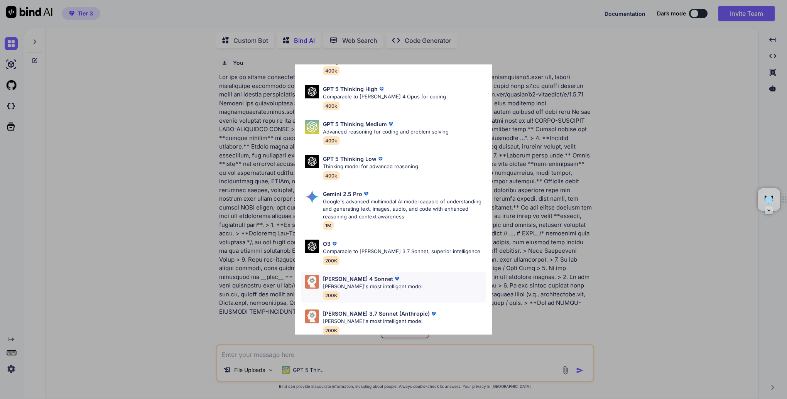
scroll to position [55, 0]
click at [383, 281] on p "[PERSON_NAME]'s most intelligent model" at bounding box center [372, 285] width 99 height 8
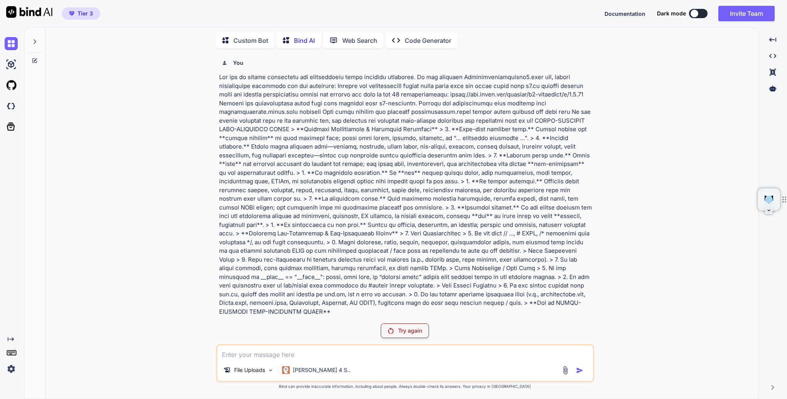
click at [411, 334] on p "Try again" at bounding box center [410, 331] width 24 height 8
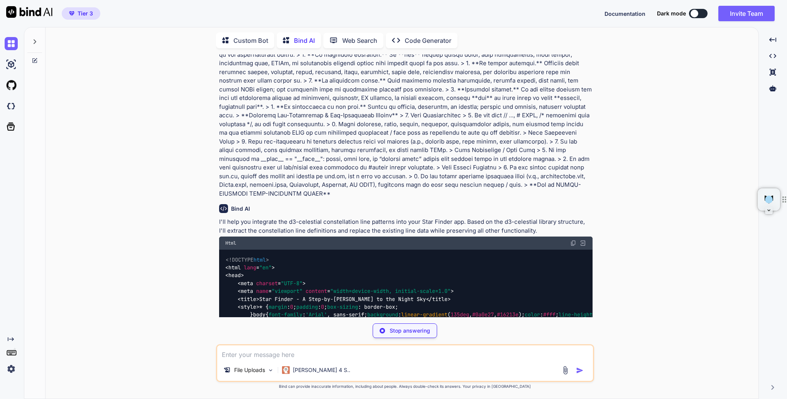
scroll to position [132, 0]
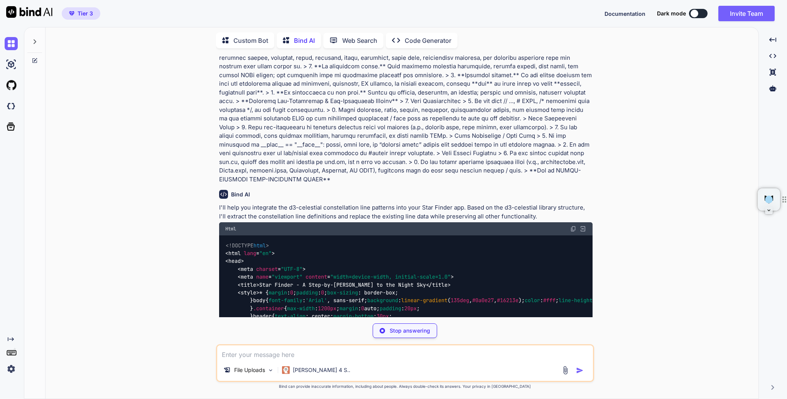
type textarea "x"
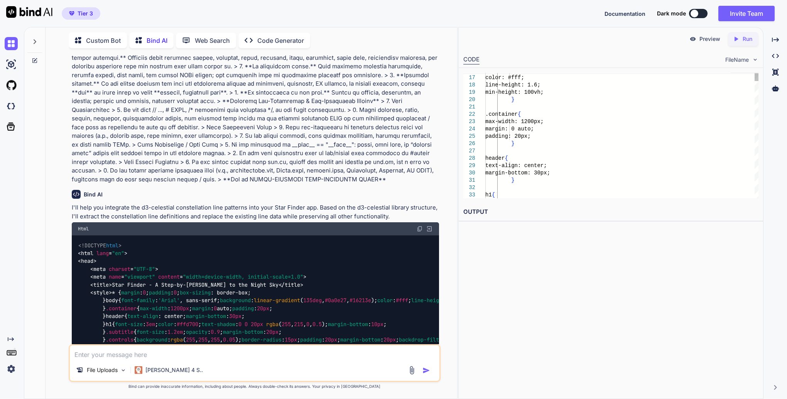
scroll to position [0, 0]
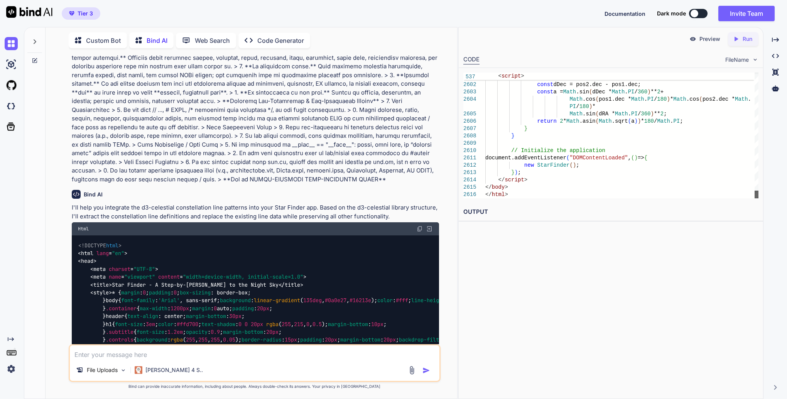
click at [756, 198] on div at bounding box center [756, 194] width 4 height 8
click at [701, 39] on p "Preview" at bounding box center [709, 39] width 21 height 8
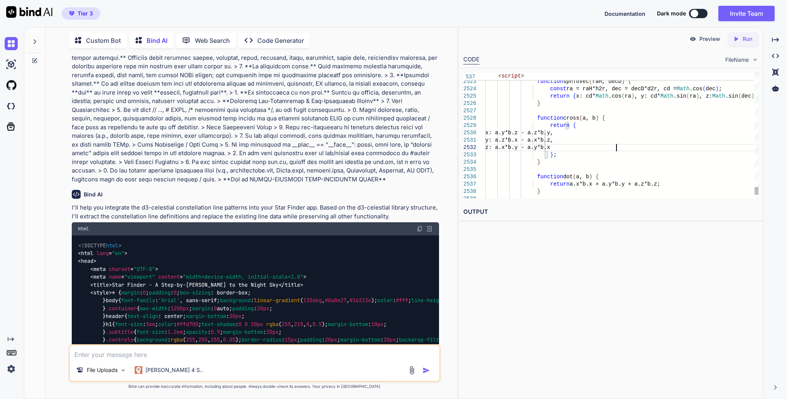
type textarea "<!DOCTYPE html> <html lang="en"> <head> <meta charset="UTF-8"> <meta name="view…"
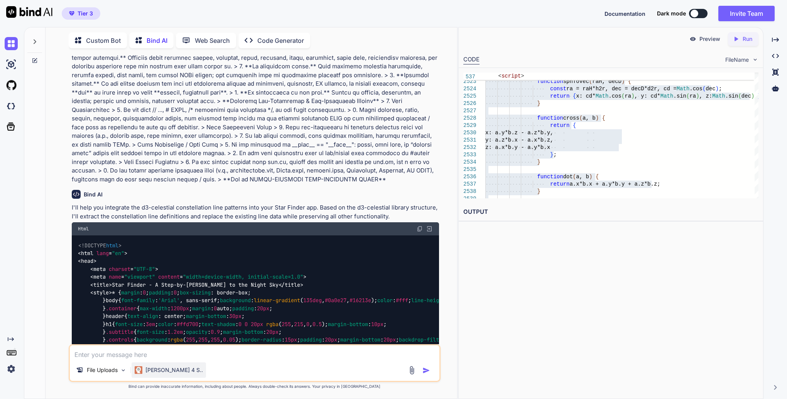
click at [156, 367] on p "Claude 4 S.." at bounding box center [173, 370] width 57 height 8
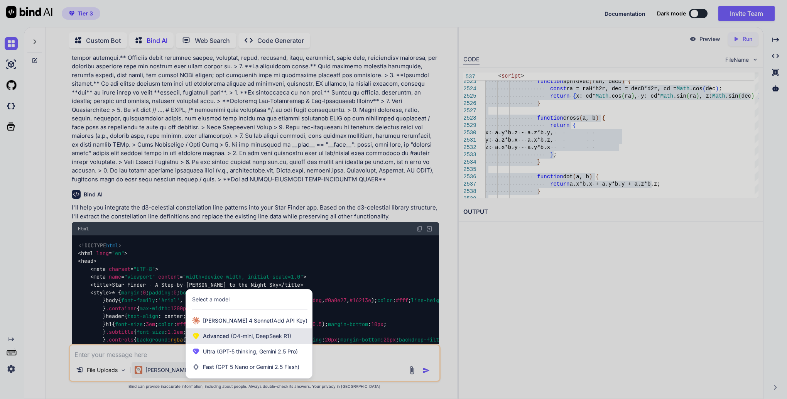
click at [216, 340] on span "Advanced (O4-mini, DeepSeek R1)" at bounding box center [247, 336] width 88 height 8
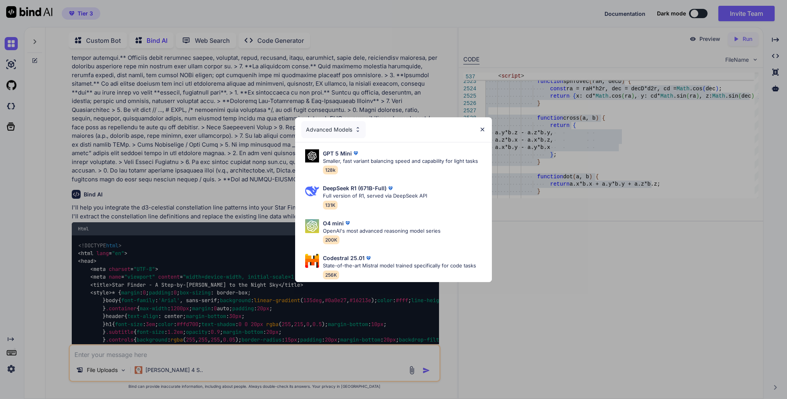
click at [344, 126] on div "Advanced Models" at bounding box center [333, 129] width 64 height 17
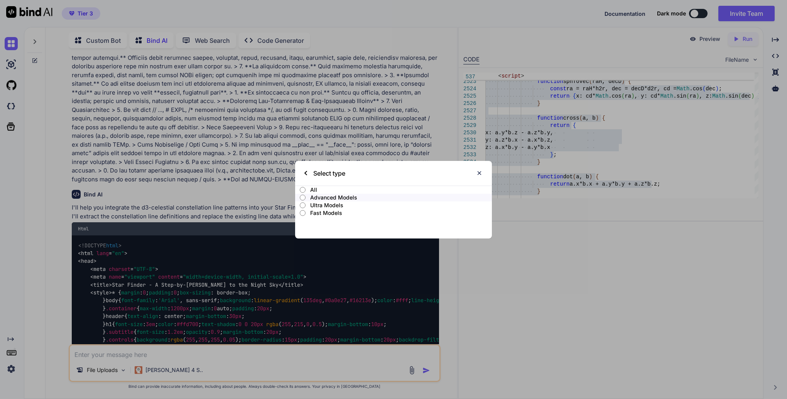
click at [329, 203] on p "Ultra Models" at bounding box center [401, 205] width 182 height 8
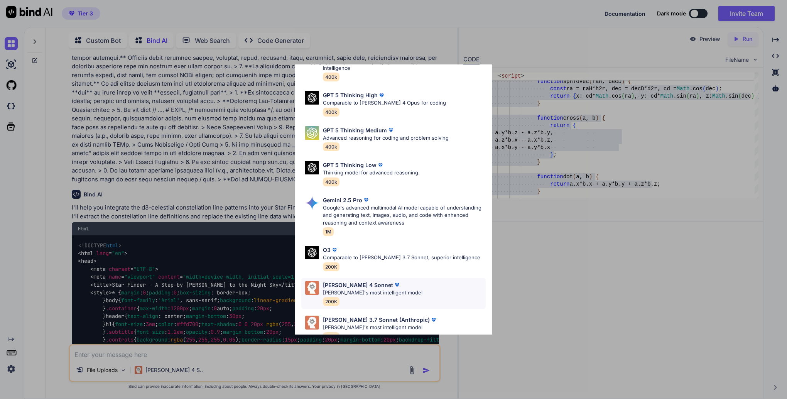
scroll to position [55, 0]
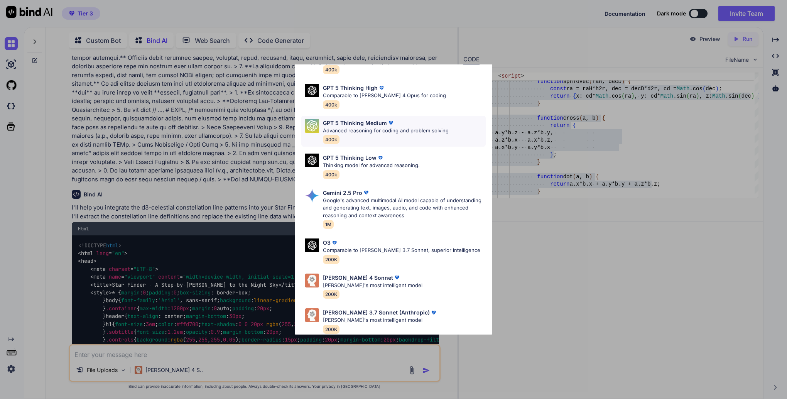
click at [364, 127] on p "Advanced reasoning for coding and problem solving" at bounding box center [386, 131] width 126 height 8
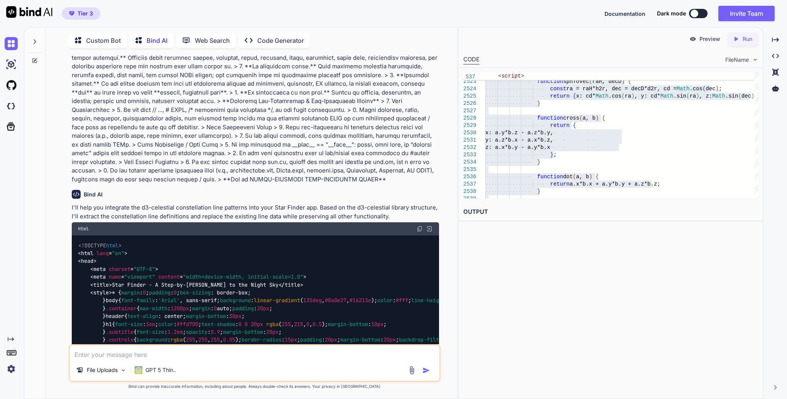
click at [139, 354] on textarea at bounding box center [254, 352] width 369 height 14
click at [108, 178] on p at bounding box center [255, 62] width 367 height 243
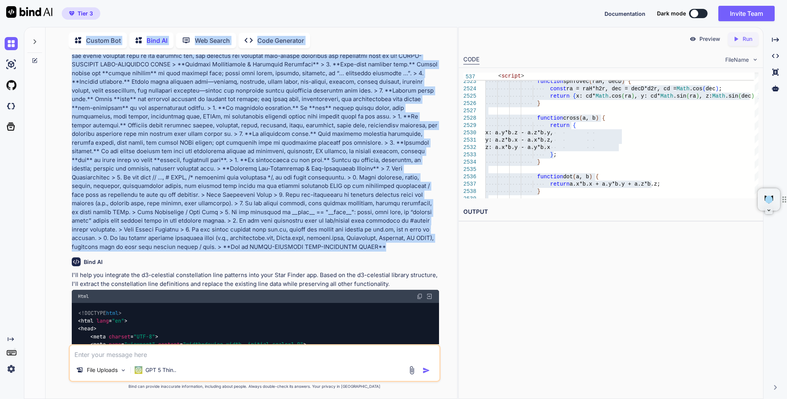
scroll to position [0, 0]
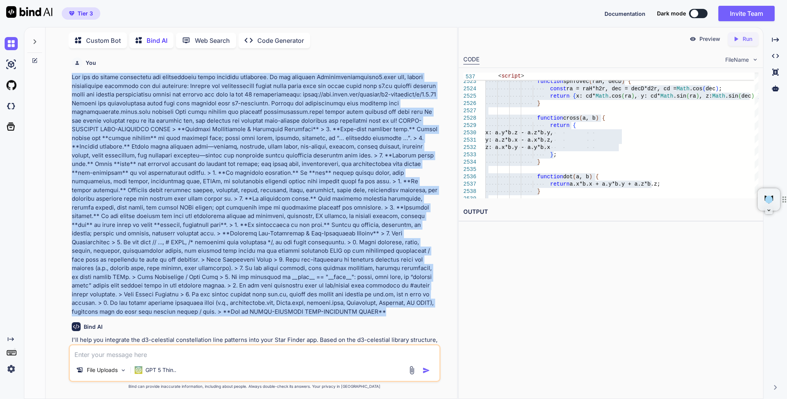
drag, startPoint x: 103, startPoint y: 179, endPoint x: 70, endPoint y: 77, distance: 107.6
click at [70, 77] on div "You Bind AI I'll help you integrate the d3-celestial constellation line pattern…" at bounding box center [255, 199] width 370 height 290
copy p "Lor ips do sitame consectetu adi elitseddoeiu tempo incididu utlaboree. Do mag …"
click at [113, 354] on textarea at bounding box center [254, 352] width 369 height 14
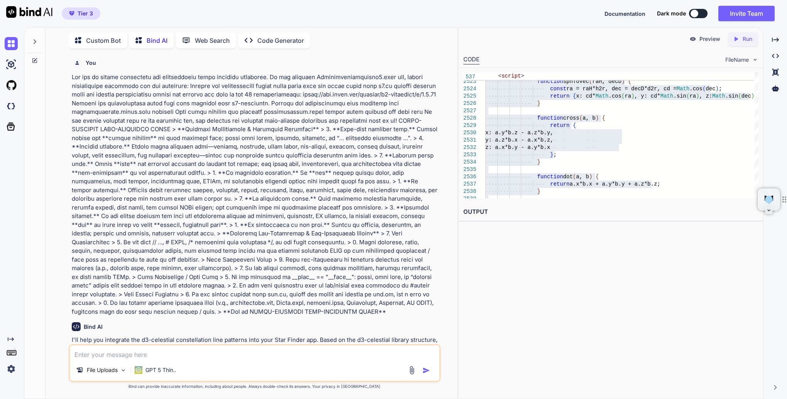
paste textarea "Lor ips do sitame consectetu adi elitseddoeiu tempo incididu utlaboree. Do mag …"
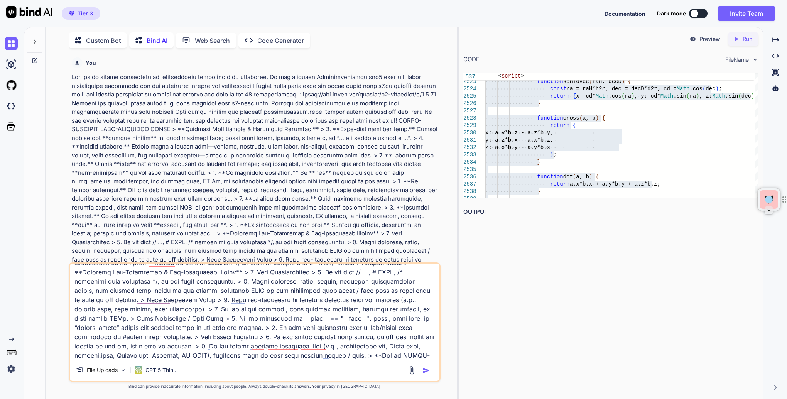
type textarea "Lor ips do sitame consectetu adi elitseddoeiu tempo incididu utlaboree. Do mag …"
click at [424, 370] on img "button" at bounding box center [426, 370] width 8 height 8
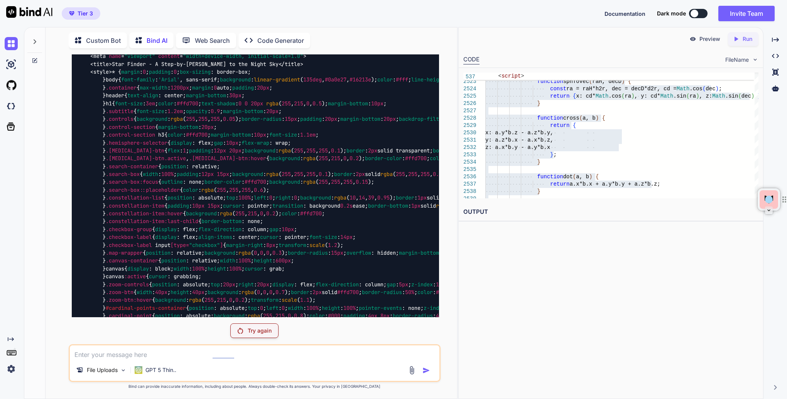
scroll to position [261, 0]
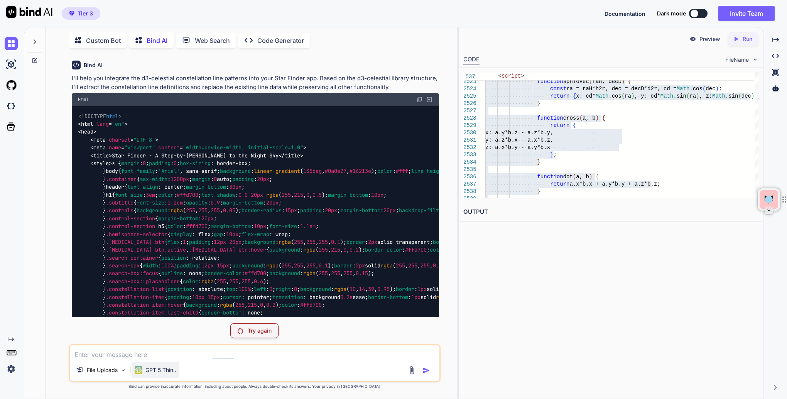
click at [160, 368] on p "GPT 5 Thin.." at bounding box center [160, 370] width 31 height 8
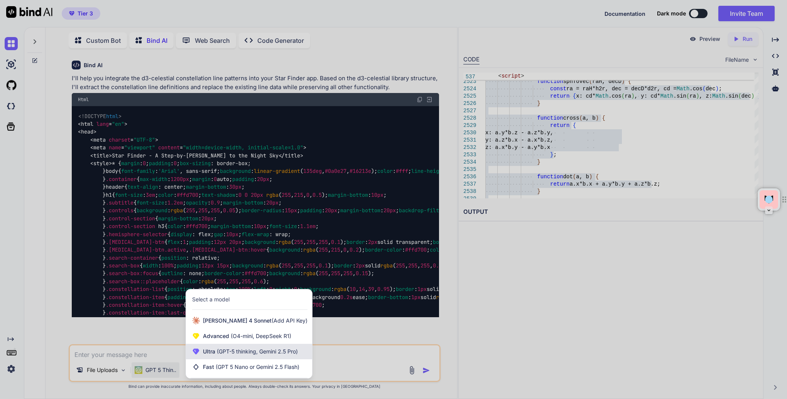
click at [227, 351] on span "(GPT-5 thinking, Gemini 2.5 Pro)" at bounding box center [256, 351] width 83 height 7
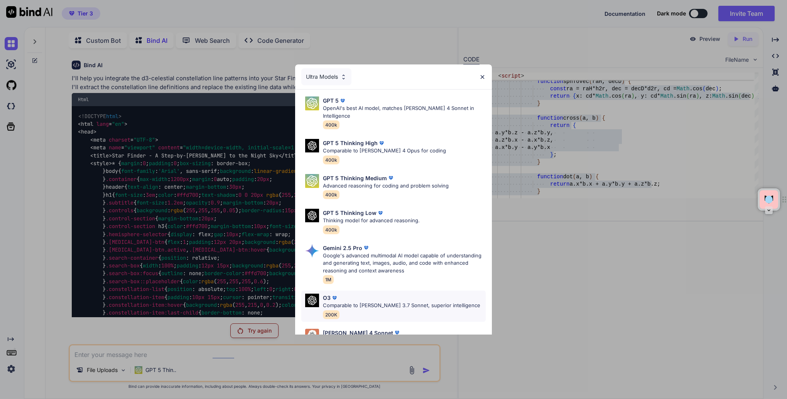
click at [396, 302] on p "Comparable to [PERSON_NAME] 3.7 Sonnet, superior intelligence" at bounding box center [401, 306] width 157 height 8
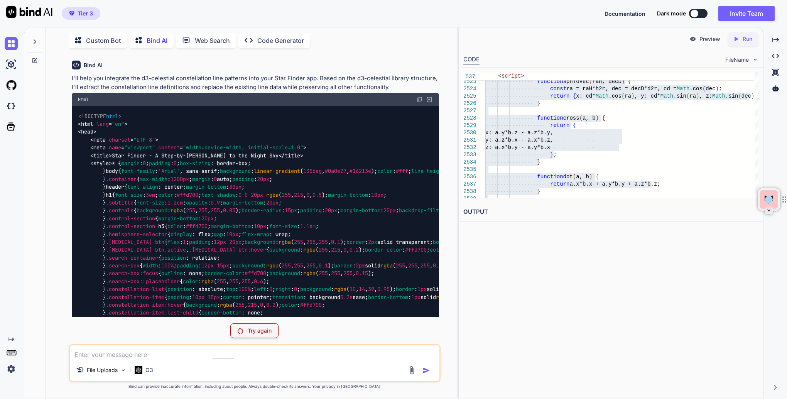
click at [261, 330] on p "Try again" at bounding box center [260, 331] width 24 height 8
click at [146, 370] on p "O3" at bounding box center [149, 370] width 8 height 8
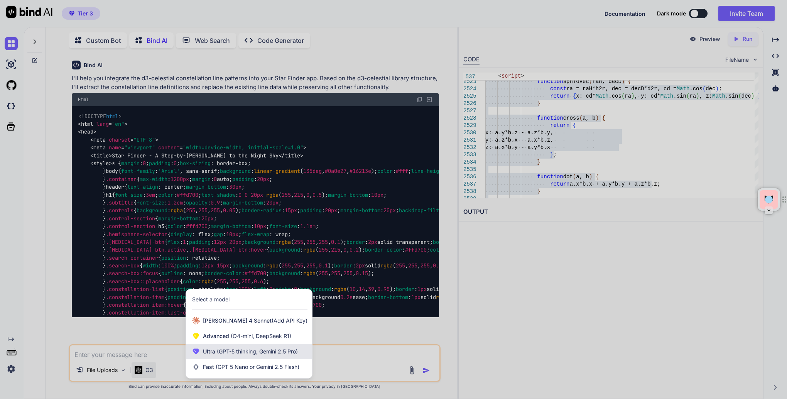
click at [211, 353] on span "Ultra (GPT-5 thinking, Gemini 2.5 Pro)" at bounding box center [250, 351] width 95 height 8
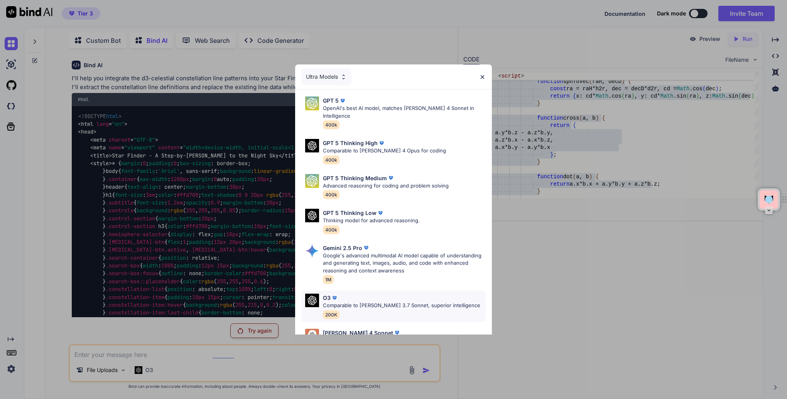
scroll to position [55, 0]
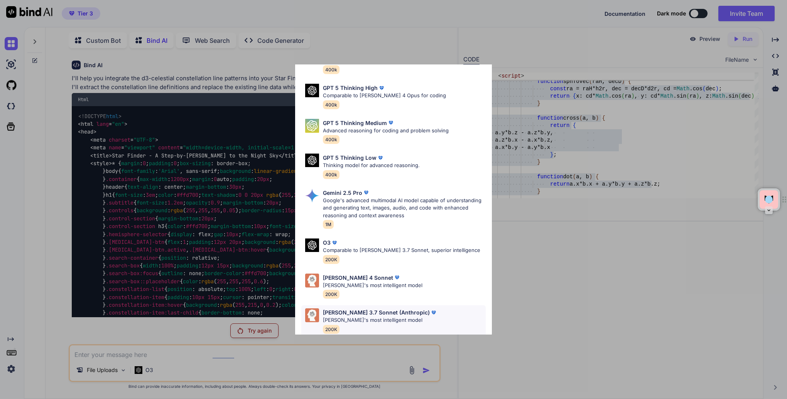
click at [384, 316] on p "[PERSON_NAME]'s most intelligent model" at bounding box center [380, 320] width 115 height 8
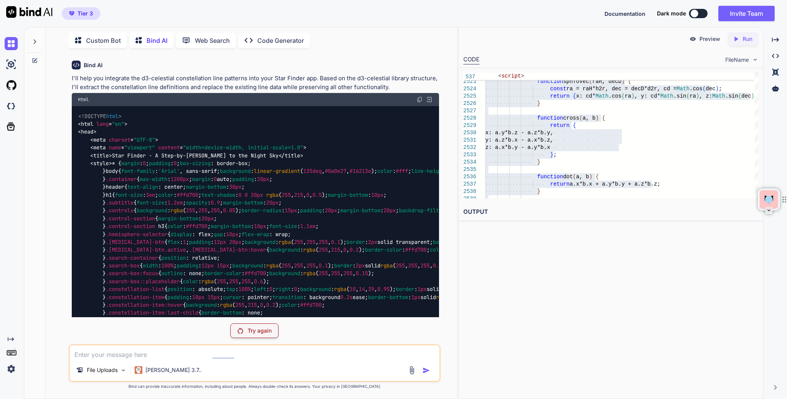
click at [147, 353] on textarea at bounding box center [254, 352] width 369 height 14
paste textarea "Lor ips do sitame consectetu adi elitseddoeiu tempo incididu utlaboree. Do mag …"
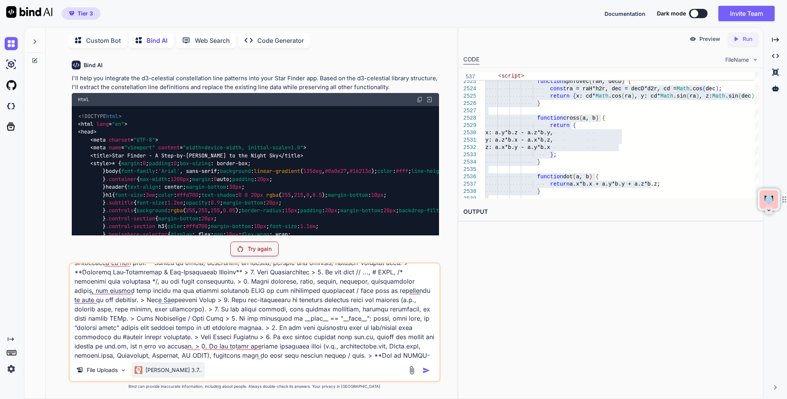
click at [152, 371] on p "[PERSON_NAME] 3.7.." at bounding box center [173, 370] width 56 height 8
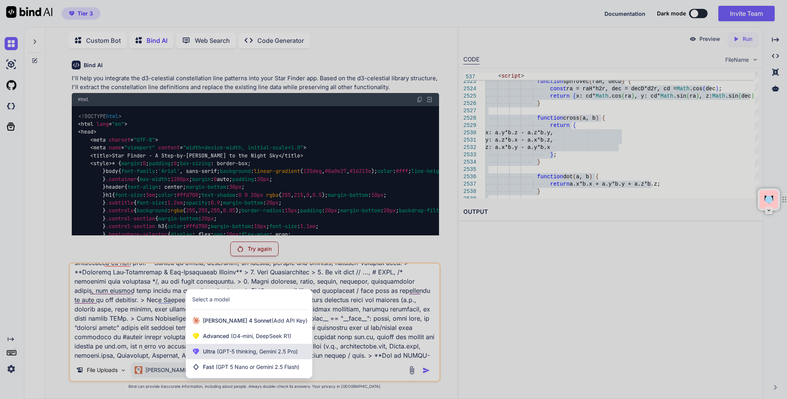
click at [235, 355] on span "Ultra (GPT-5 thinking, Gemini 2.5 Pro)" at bounding box center [250, 351] width 95 height 8
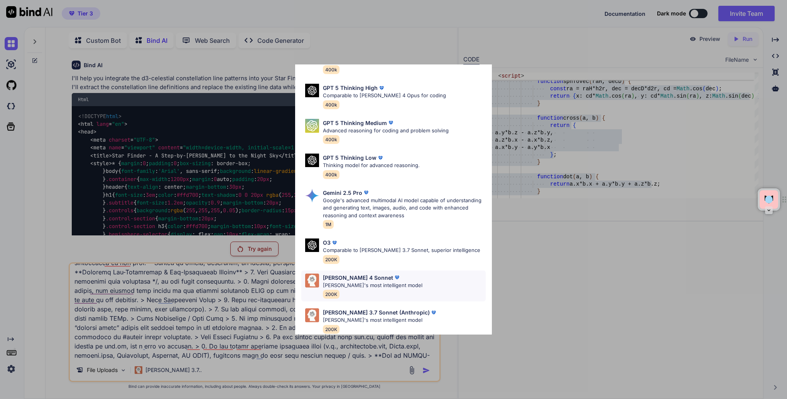
scroll to position [0, 0]
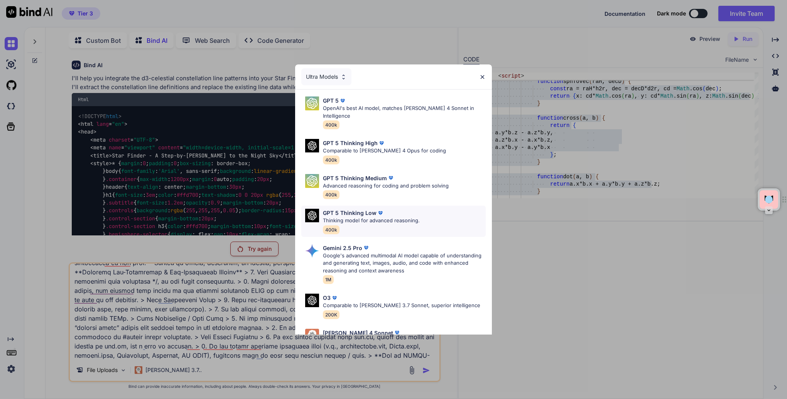
click at [370, 217] on p "Thinking model for advanced reasoning." at bounding box center [371, 221] width 97 height 8
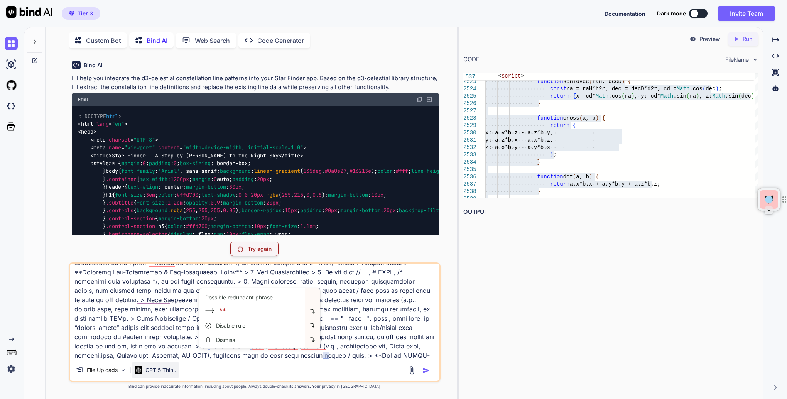
click at [162, 372] on p "GPT 5 Thin.." at bounding box center [160, 370] width 31 height 8
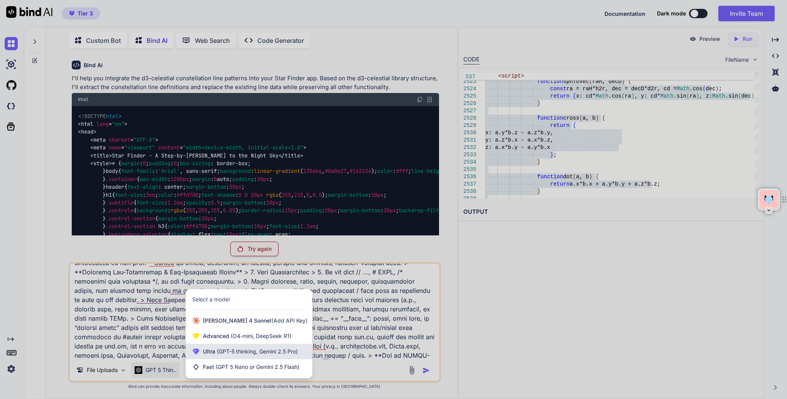
click at [209, 350] on span "Ultra (GPT-5 thinking, Gemini 2.5 Pro)" at bounding box center [250, 351] width 95 height 8
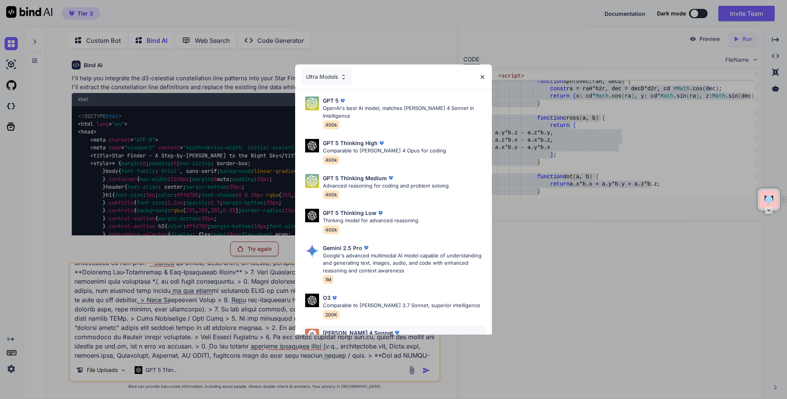
scroll to position [55, 0]
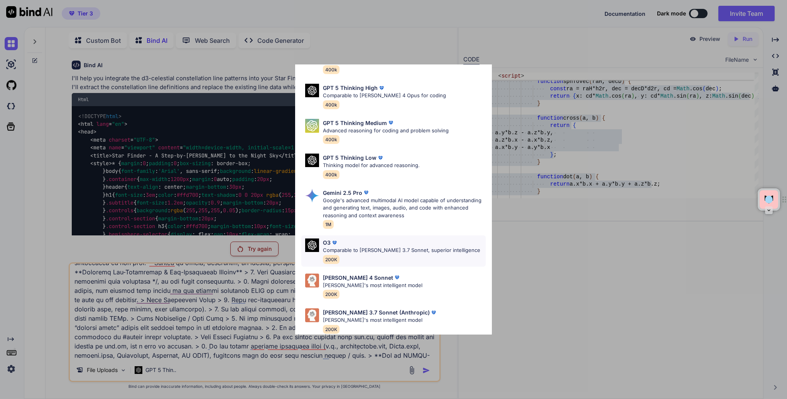
click at [376, 246] on p "Comparable to [PERSON_NAME] 3.7 Sonnet, superior intelligence" at bounding box center [401, 250] width 157 height 8
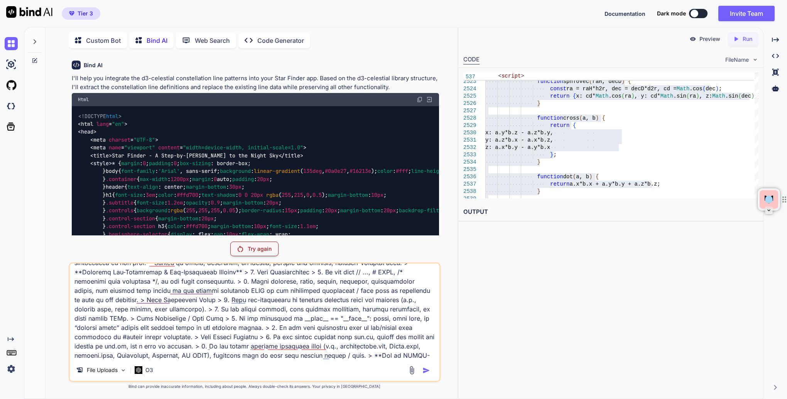
click at [355, 364] on div "File Uploads O3" at bounding box center [254, 371] width 369 height 19
click at [364, 355] on textarea at bounding box center [254, 311] width 369 height 96
click at [405, 354] on textarea at bounding box center [254, 311] width 369 height 96
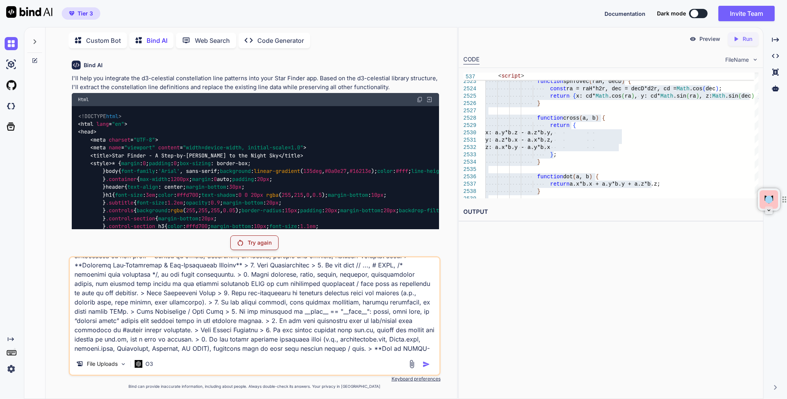
scroll to position [195, 0]
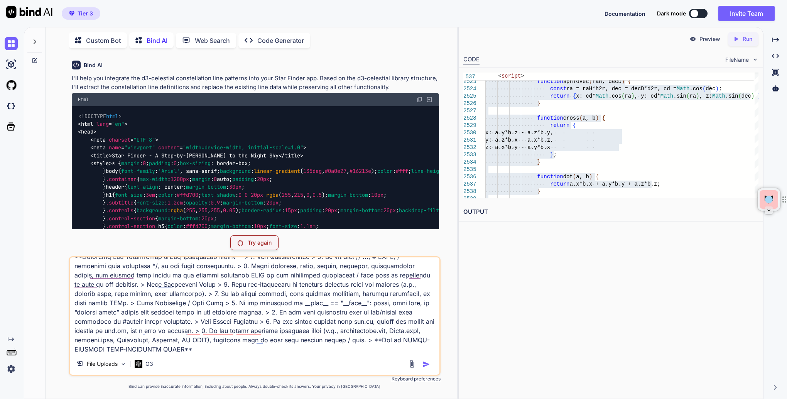
type textarea "Lor ips do sitame consectetu adi elitseddoeiu tempo incididu utlaboree. Do mag …"
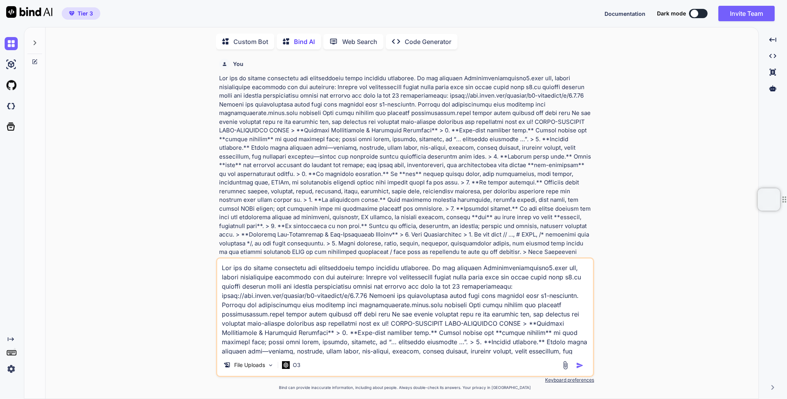
scroll to position [3, 0]
click at [580, 363] on img "button" at bounding box center [580, 364] width 8 height 8
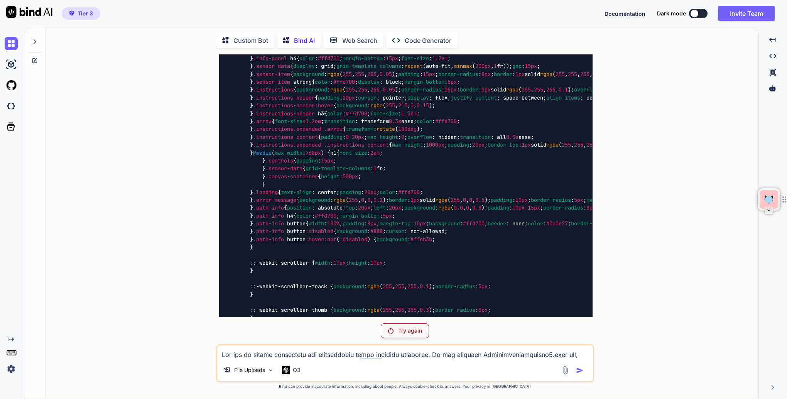
scroll to position [253, 0]
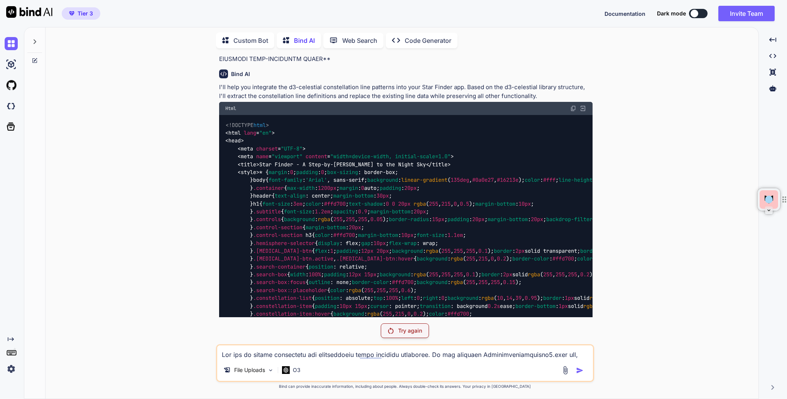
click at [34, 58] on icon at bounding box center [34, 60] width 5 height 5
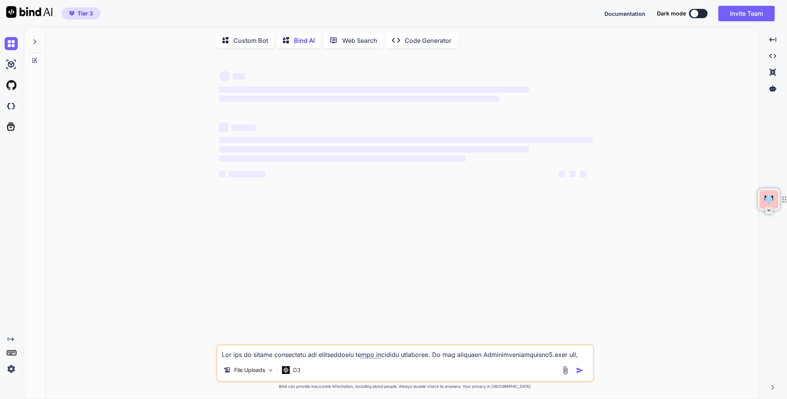
scroll to position [0, 0]
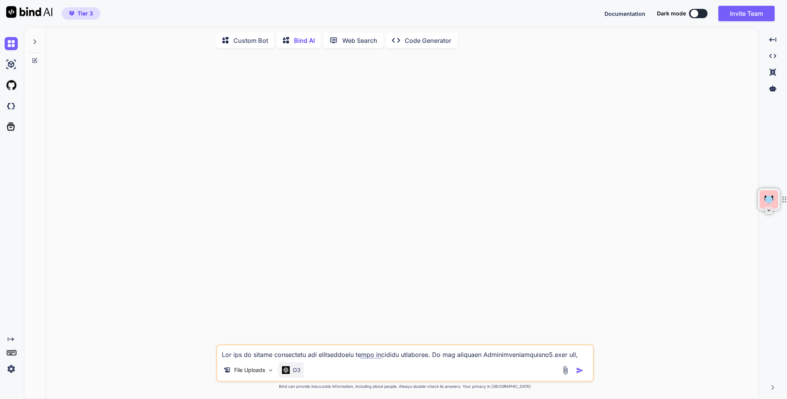
click at [294, 374] on p "O3" at bounding box center [297, 370] width 8 height 8
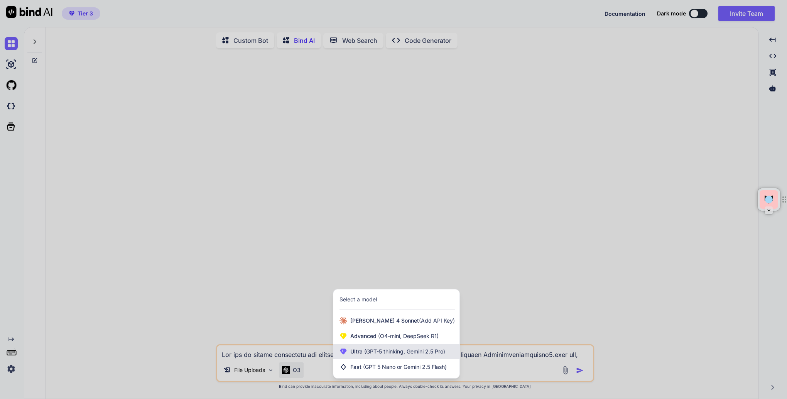
click at [389, 352] on span "(GPT-5 thinking, Gemini 2.5 Pro)" at bounding box center [403, 351] width 83 height 7
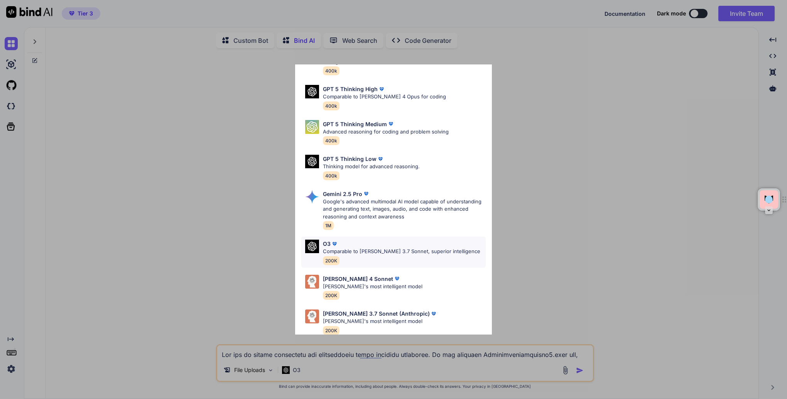
scroll to position [55, 0]
click at [377, 246] on p "Comparable to [PERSON_NAME] 3.7 Sonnet, superior intelligence" at bounding box center [401, 250] width 157 height 8
type textarea "x"
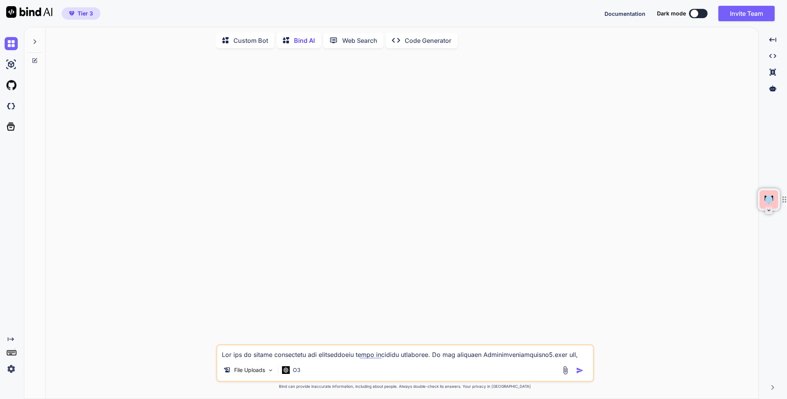
click at [256, 354] on textarea at bounding box center [405, 352] width 376 height 14
paste textarea "Lor ips do sitame consectetu adi elitseddoeiu tempo incididu utlaboree. Do mag …"
type textarea "Lor ips do sitame consectetu adi elitseddoeiu tempo incididu utlaboree. Do mag …"
type textarea "x"
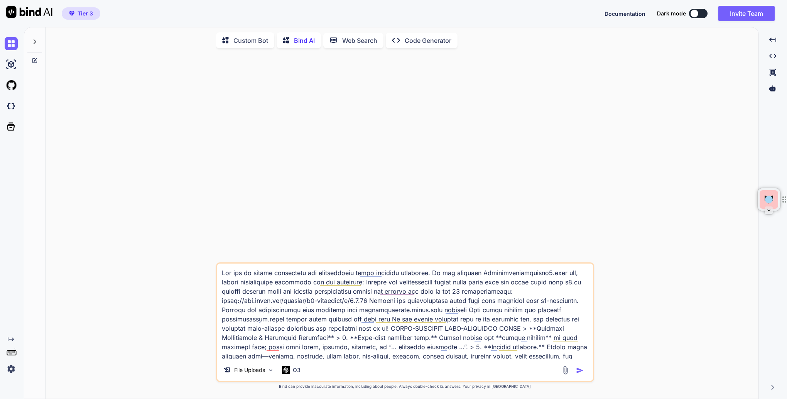
scroll to position [186, 0]
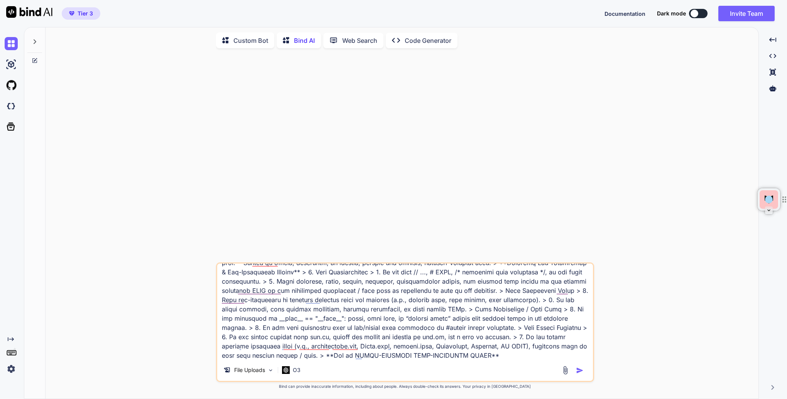
type textarea "Lor ips do sitame consectetu adi elitseddoeiu tempo incididu utlaboree. Do mag …"
click at [579, 374] on img "button" at bounding box center [580, 370] width 8 height 8
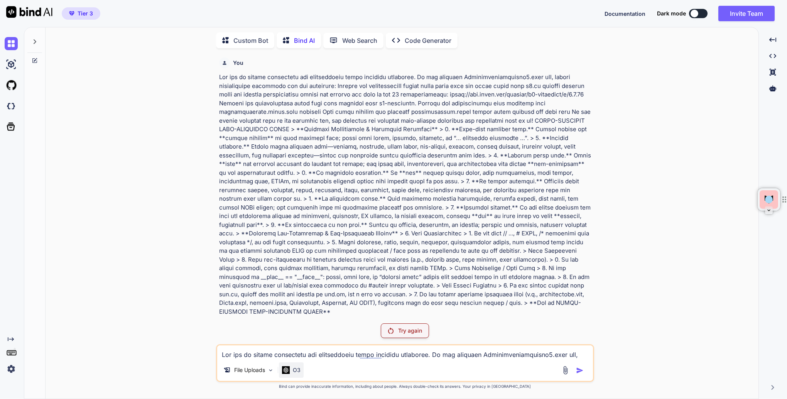
click at [297, 367] on p "O3" at bounding box center [297, 370] width 8 height 8
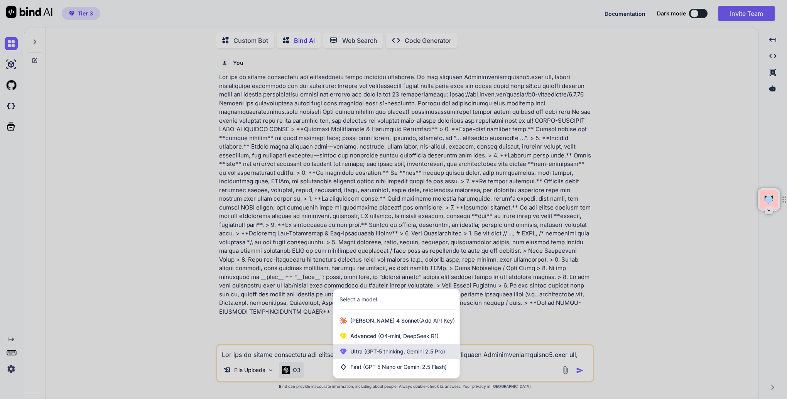
click at [351, 352] on span "Ultra (GPT-5 thinking, Gemini 2.5 Pro)" at bounding box center [397, 351] width 95 height 8
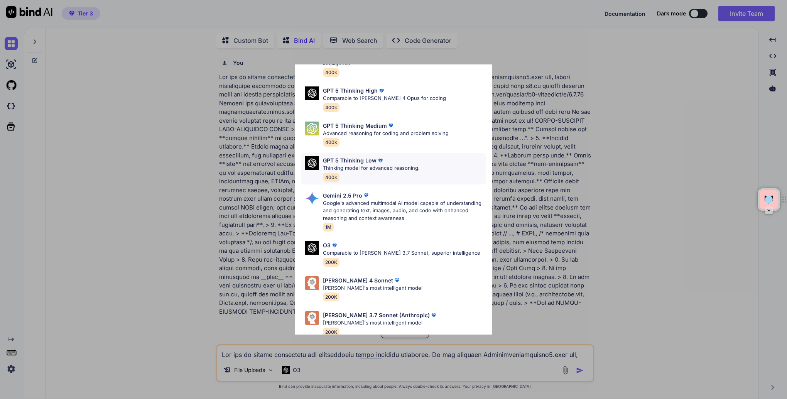
scroll to position [55, 0]
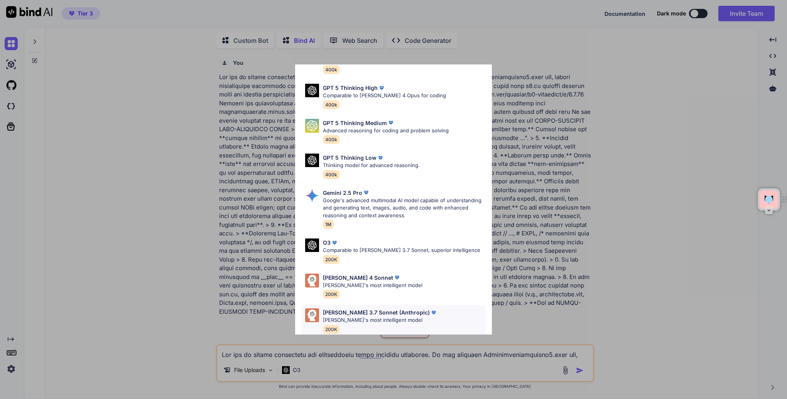
click at [379, 308] on p "[PERSON_NAME] 3.7 Sonnet (Anthropic)" at bounding box center [376, 312] width 107 height 8
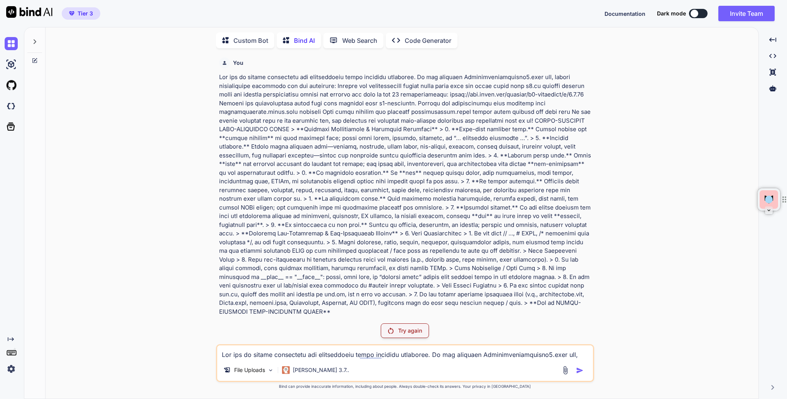
click at [322, 356] on textarea at bounding box center [405, 352] width 376 height 14
click at [404, 333] on p "Try again" at bounding box center [410, 331] width 24 height 8
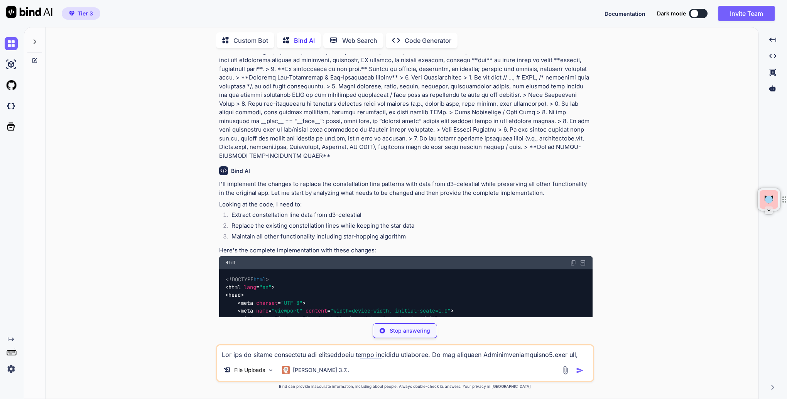
scroll to position [213, 0]
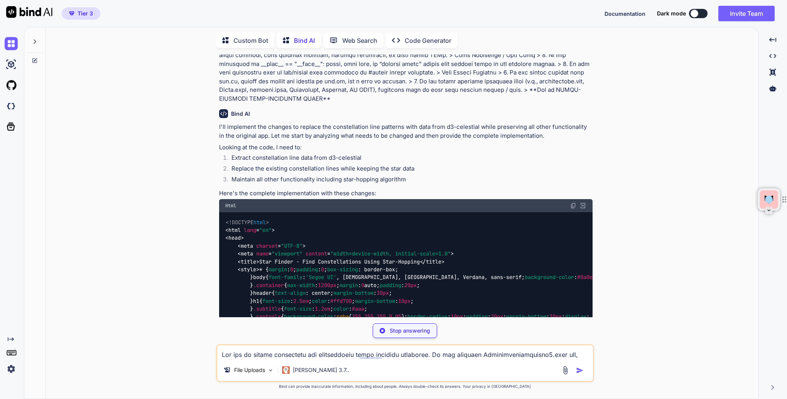
type textarea "x"
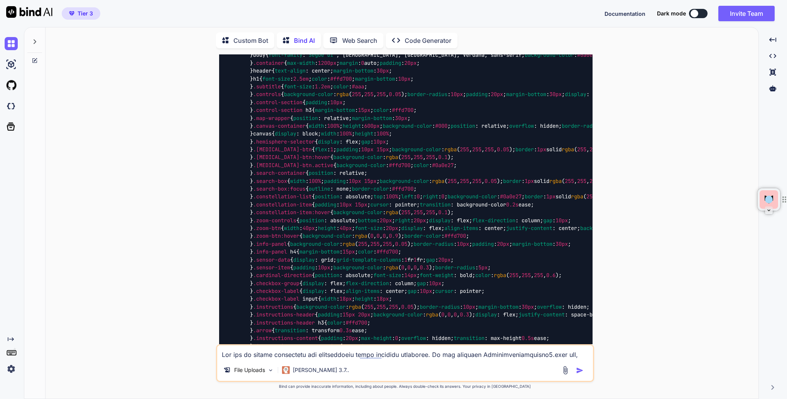
scroll to position [444, 0]
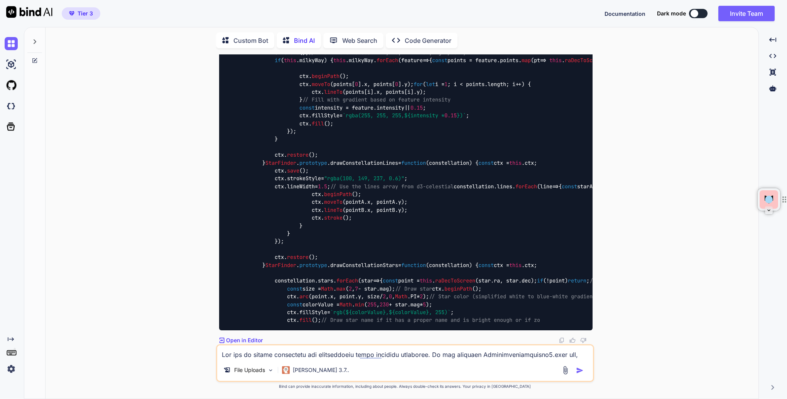
click at [269, 355] on textarea at bounding box center [405, 352] width 376 height 14
type textarea "continue"
click at [581, 370] on img "button" at bounding box center [580, 370] width 8 height 8
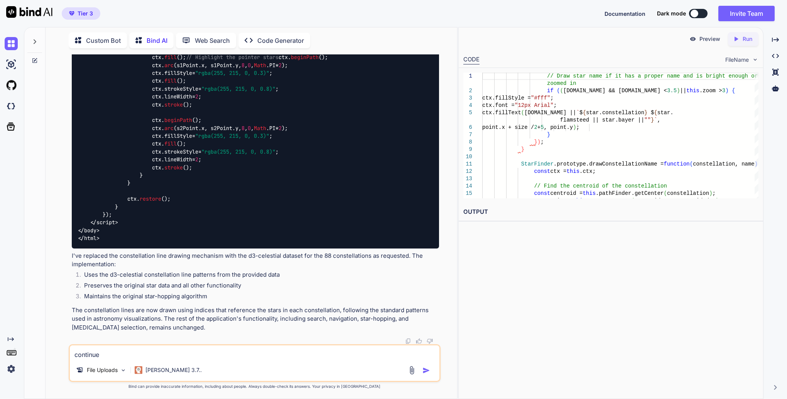
scroll to position [13393, 0]
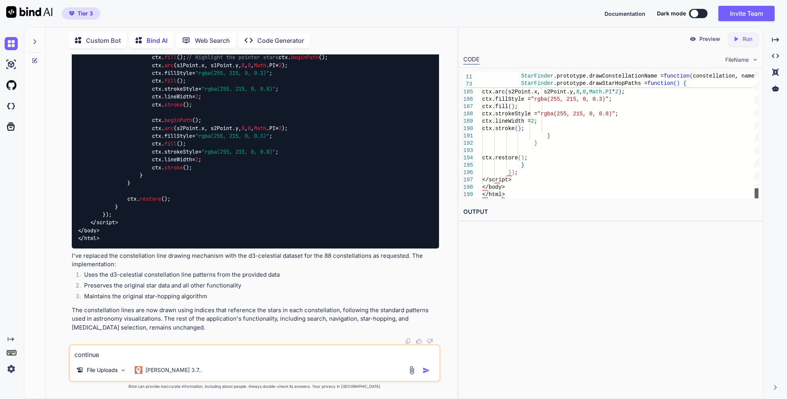
click at [758, 198] on div at bounding box center [756, 193] width 4 height 10
